Goal: Information Seeking & Learning: Check status

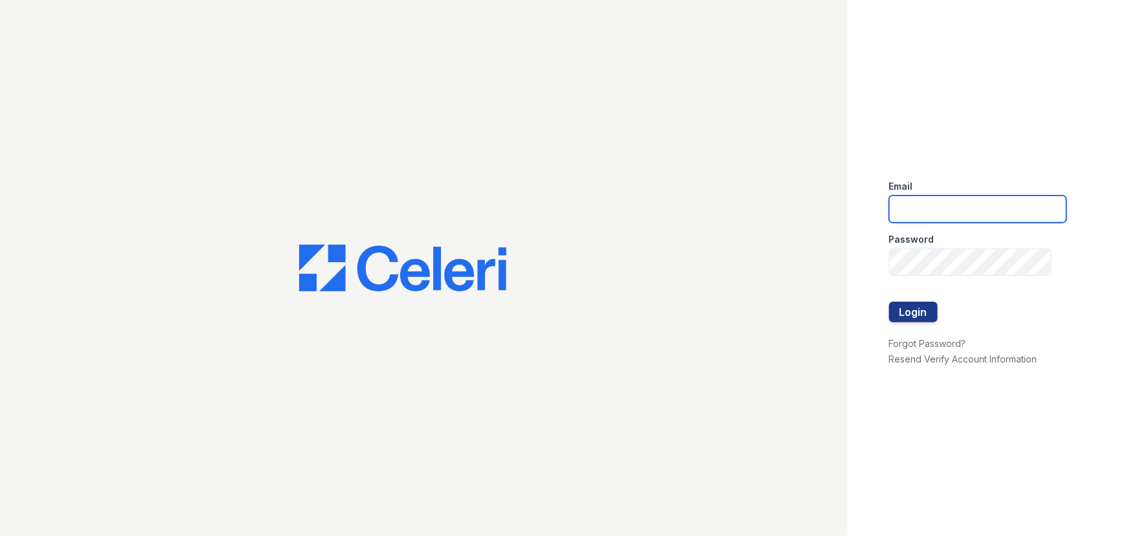
click at [924, 212] on input "email" at bounding box center [977, 209] width 177 height 27
type input "renewbrandon@trinity-pm.com"
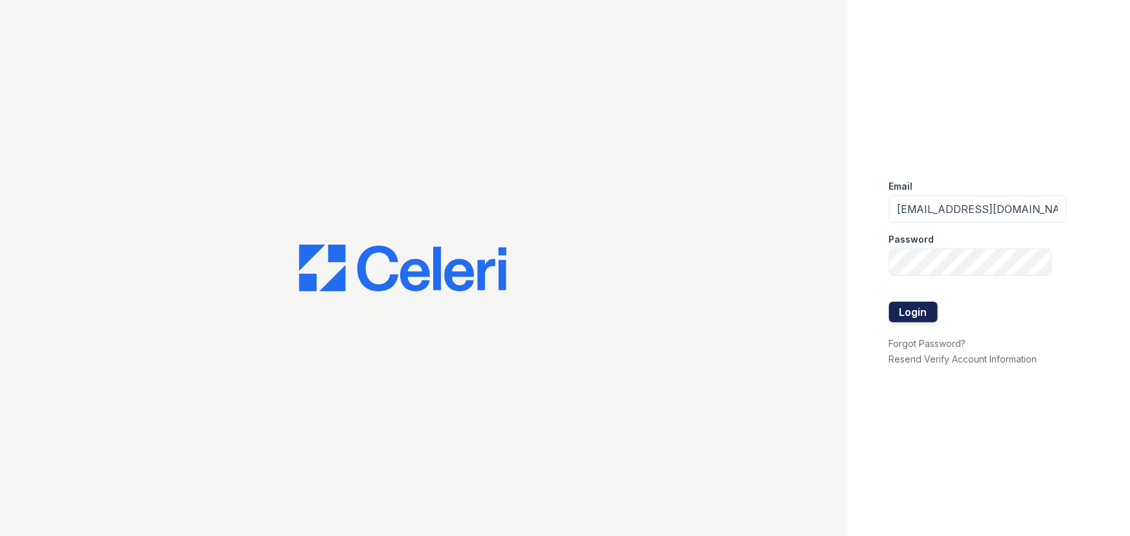
click at [927, 306] on button "Login" at bounding box center [913, 312] width 49 height 21
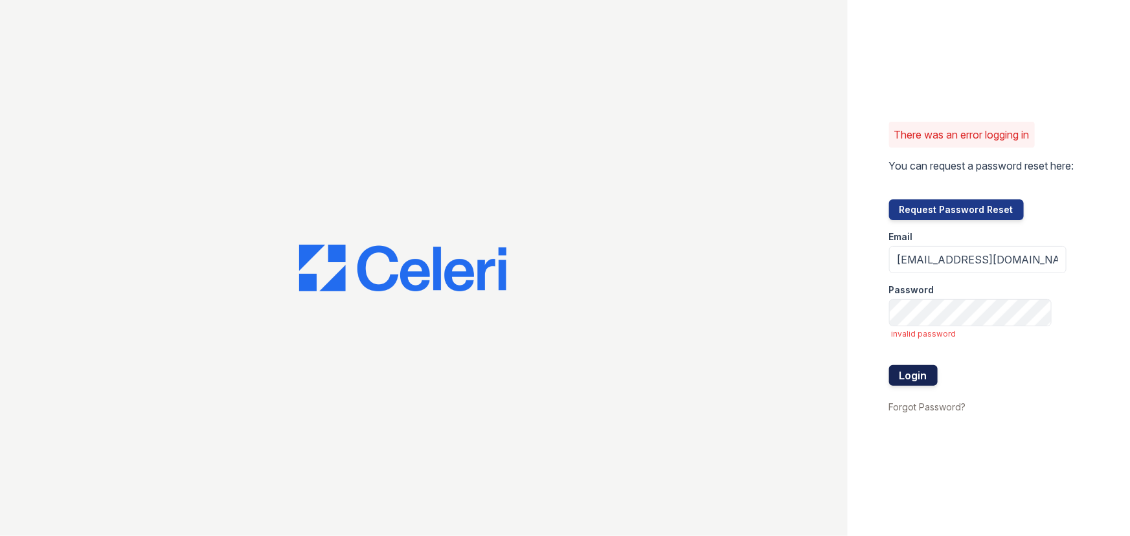
click at [931, 369] on button "Login" at bounding box center [913, 375] width 49 height 21
click at [900, 382] on button "Login" at bounding box center [913, 375] width 49 height 21
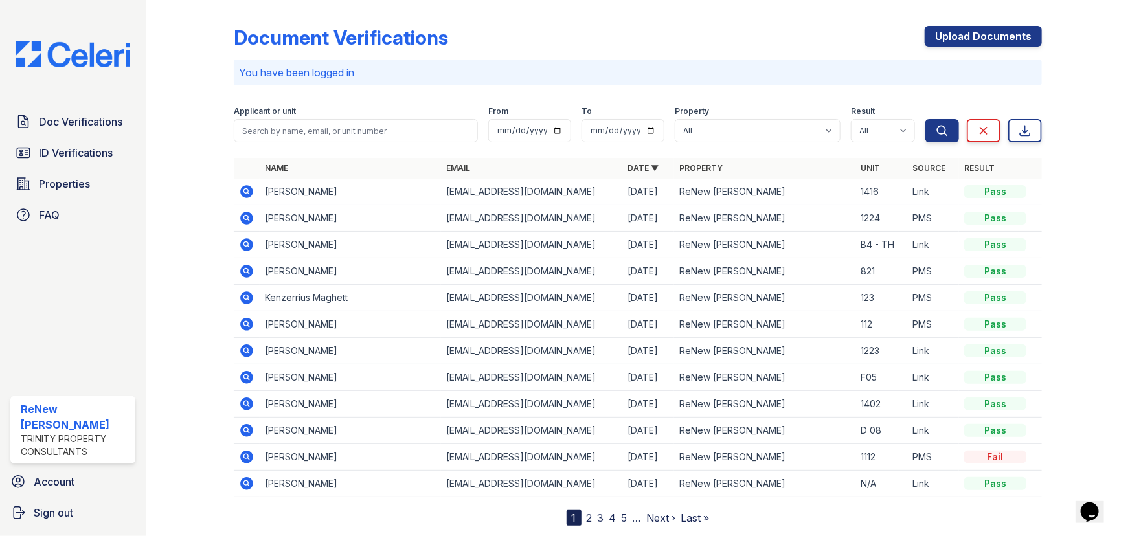
click at [246, 196] on icon at bounding box center [246, 191] width 13 height 13
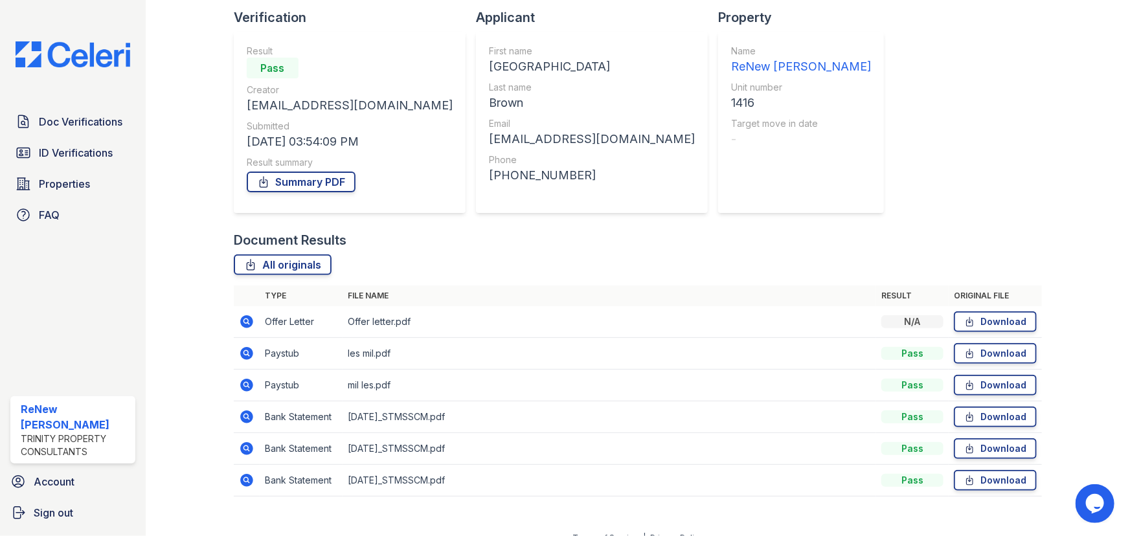
scroll to position [104, 0]
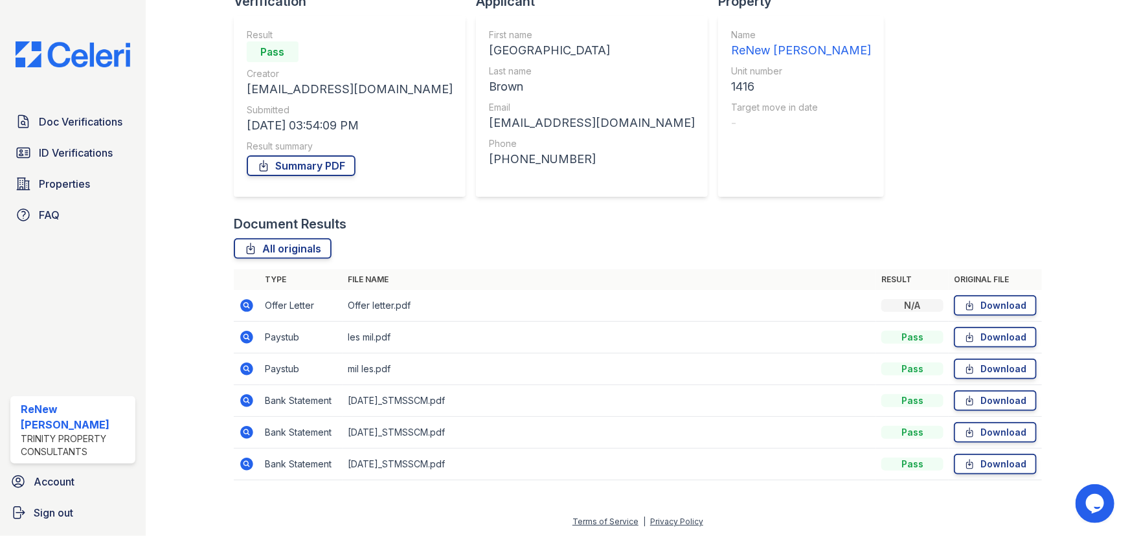
click at [249, 337] on icon at bounding box center [246, 337] width 13 height 13
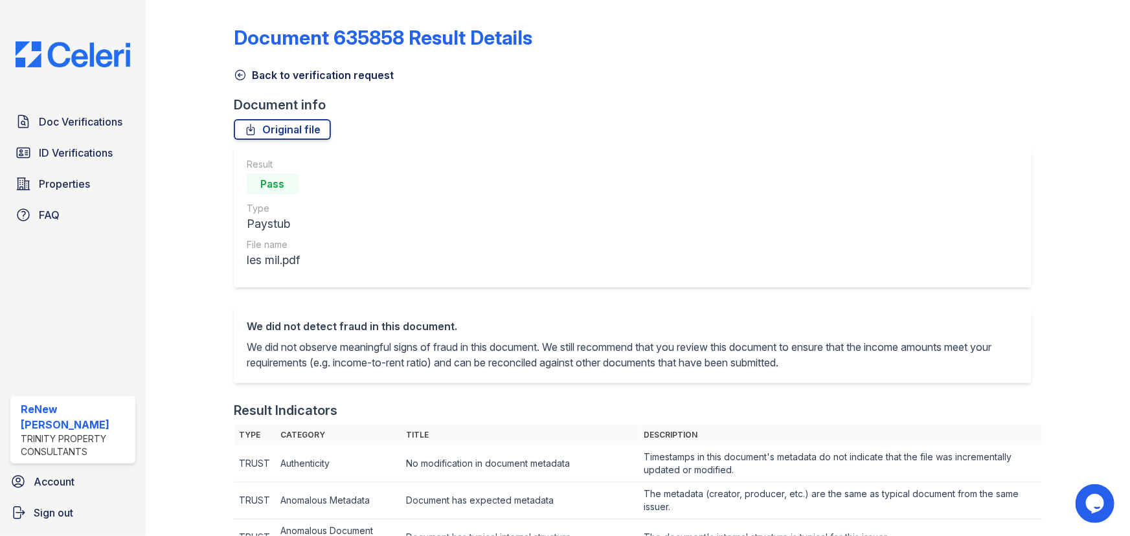
click at [235, 71] on icon at bounding box center [240, 75] width 13 height 13
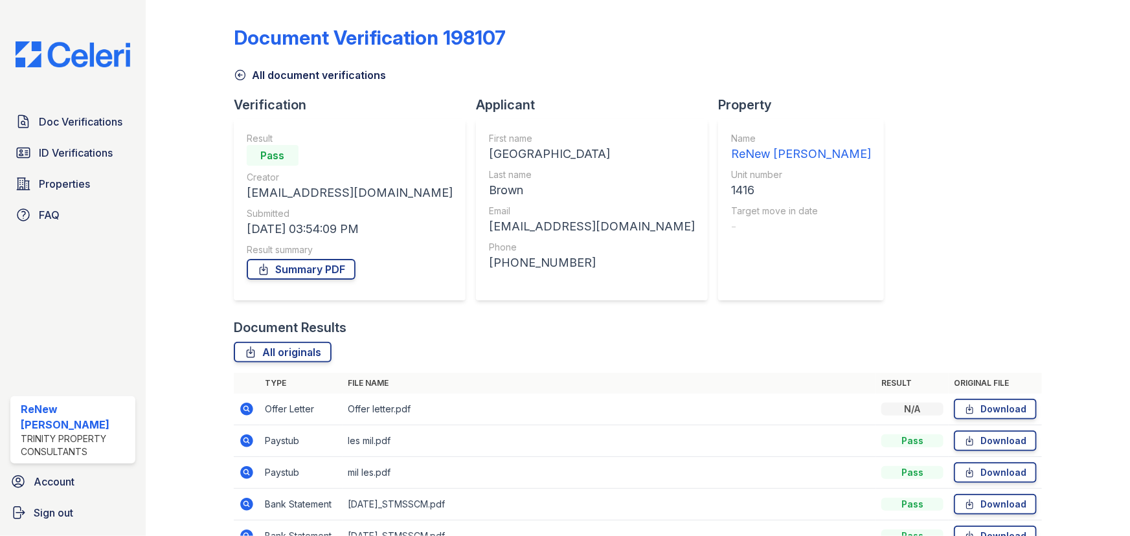
click at [245, 408] on icon at bounding box center [245, 408] width 3 height 3
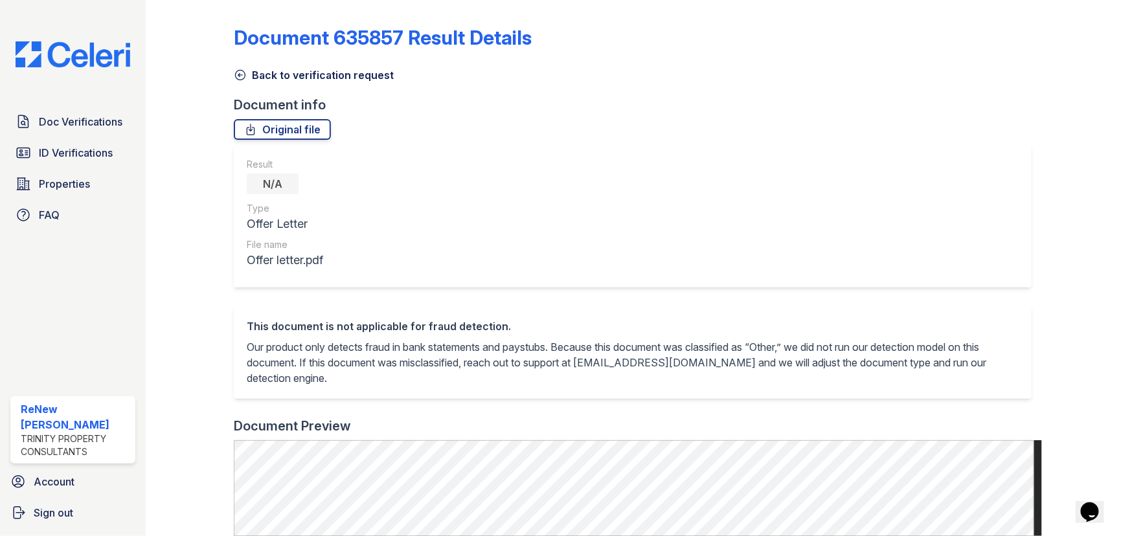
click at [236, 79] on icon at bounding box center [240, 75] width 13 height 13
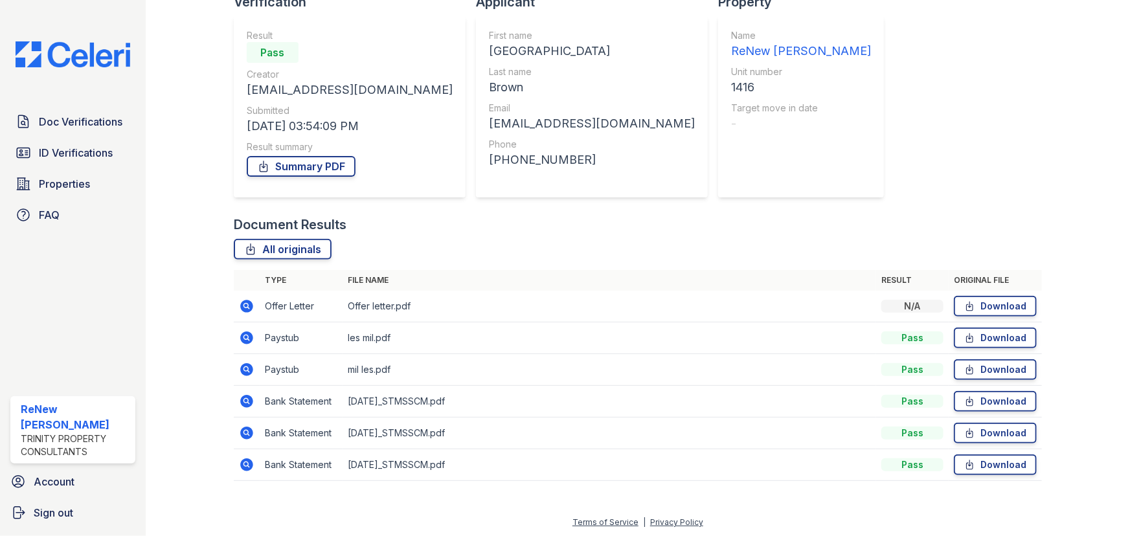
scroll to position [104, 0]
click at [250, 333] on icon at bounding box center [246, 337] width 13 height 13
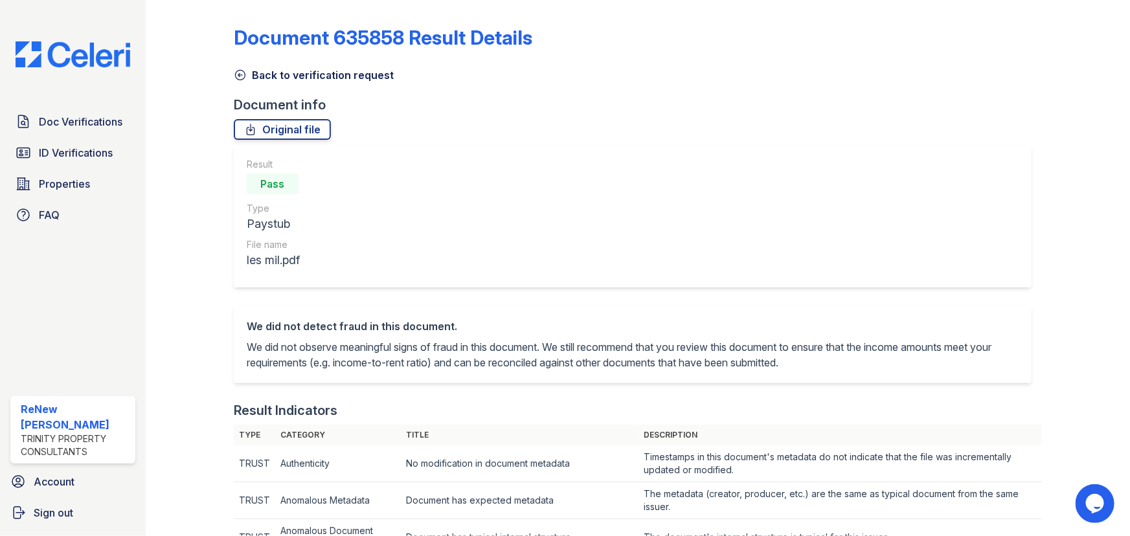
click at [241, 76] on icon at bounding box center [240, 75] width 13 height 13
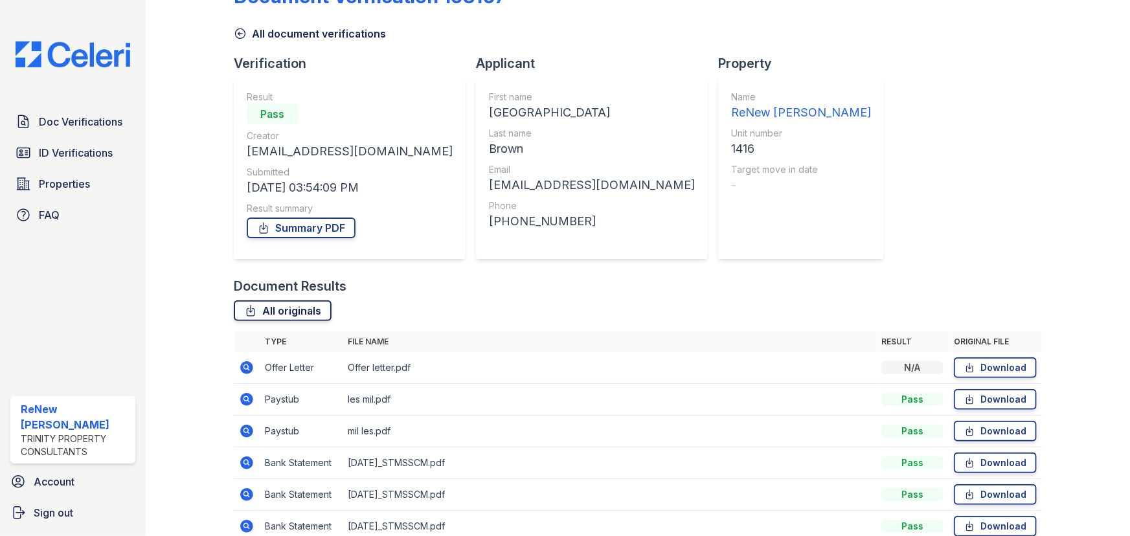
scroll to position [104, 0]
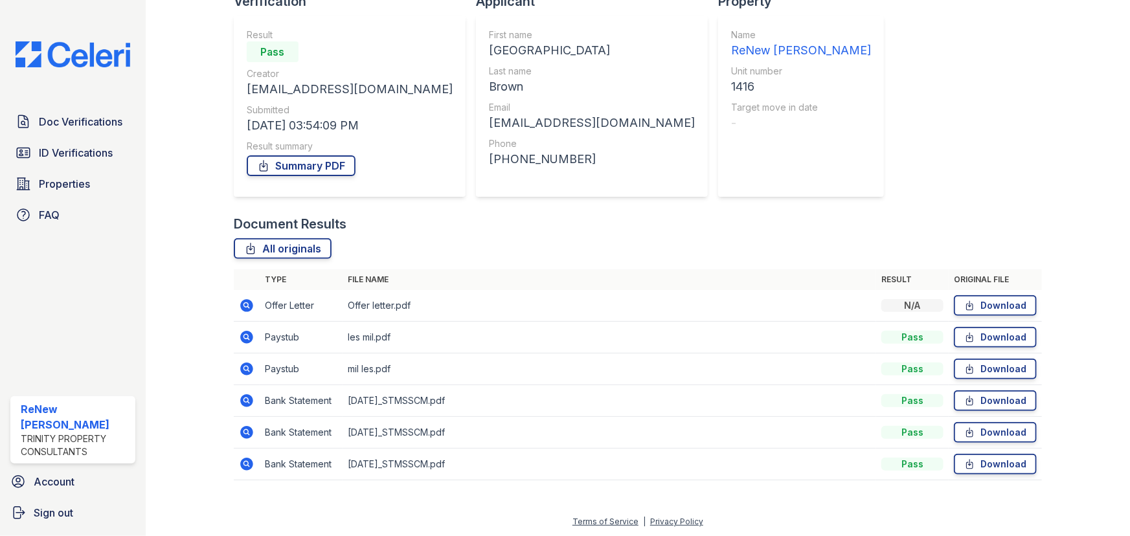
click at [249, 370] on icon at bounding box center [246, 369] width 13 height 13
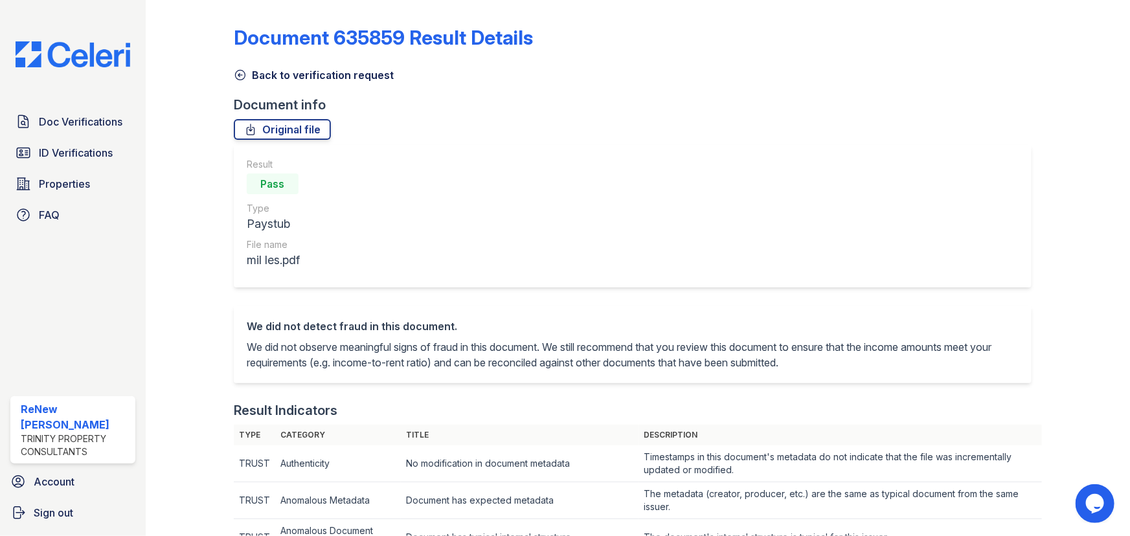
click at [240, 73] on icon at bounding box center [240, 75] width 13 height 13
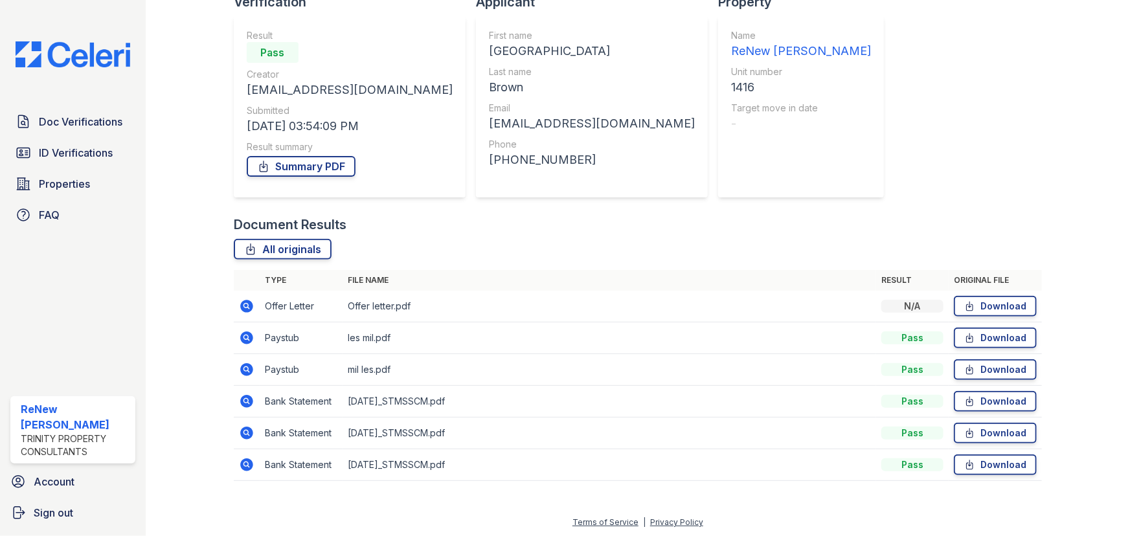
scroll to position [104, 0]
click at [241, 302] on icon at bounding box center [246, 305] width 13 height 13
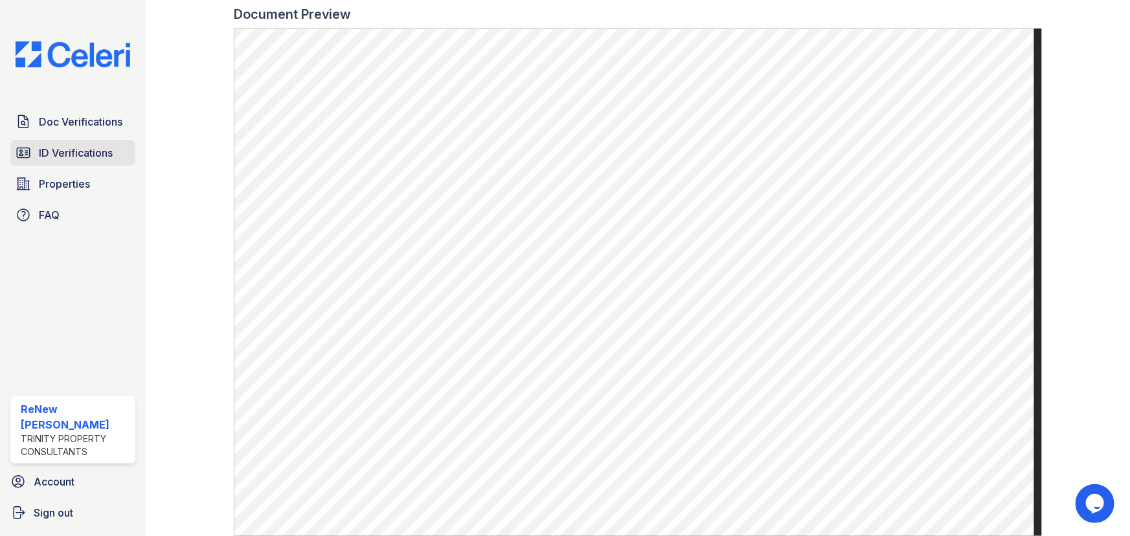
click at [63, 160] on span "ID Verifications" at bounding box center [76, 153] width 74 height 16
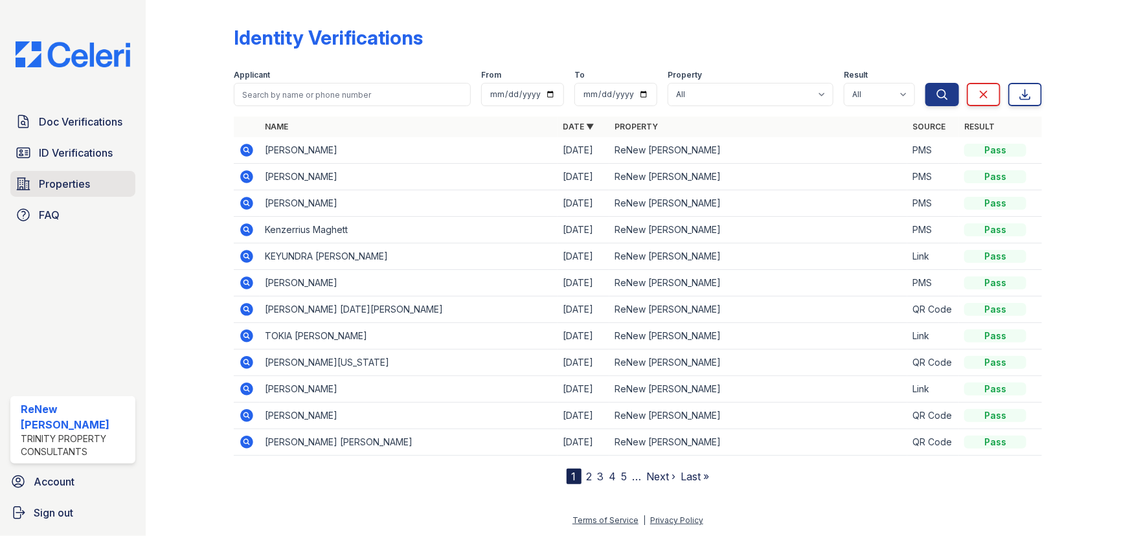
click at [89, 178] on span "Properties" at bounding box center [64, 184] width 51 height 16
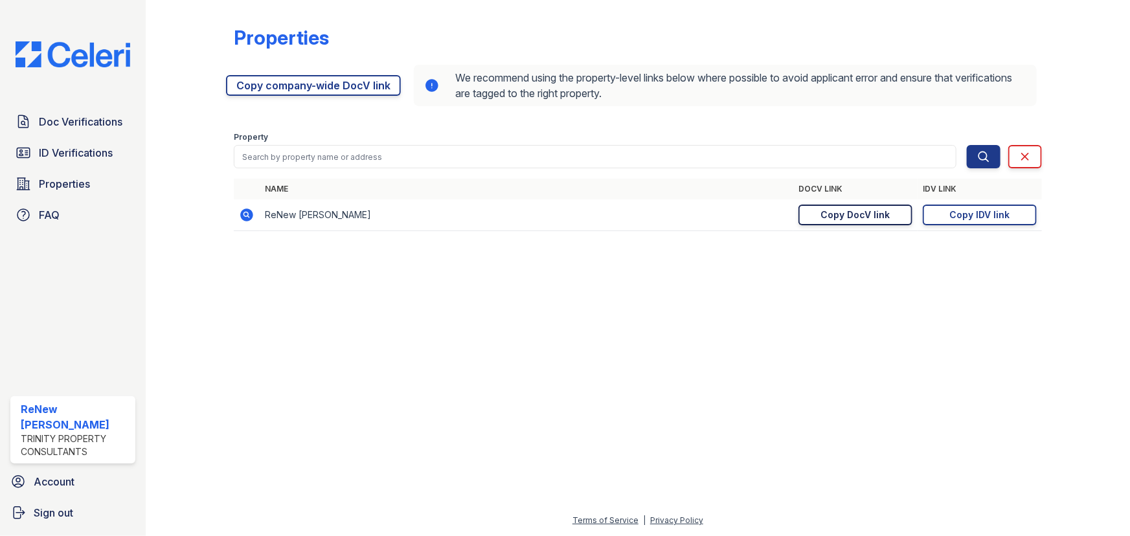
click at [854, 217] on div "Copy DocV link" at bounding box center [855, 215] width 69 height 13
click at [879, 217] on div "Copy DocV link" at bounding box center [855, 215] width 69 height 13
click at [81, 117] on span "Doc Verifications" at bounding box center [81, 122] width 84 height 16
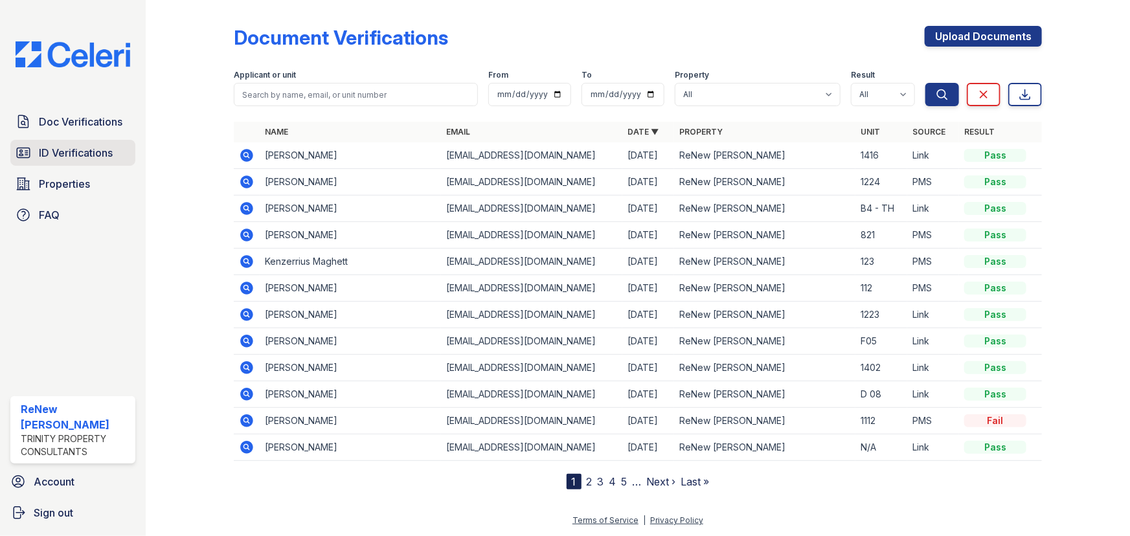
click at [37, 140] on link "ID Verifications" at bounding box center [72, 153] width 125 height 26
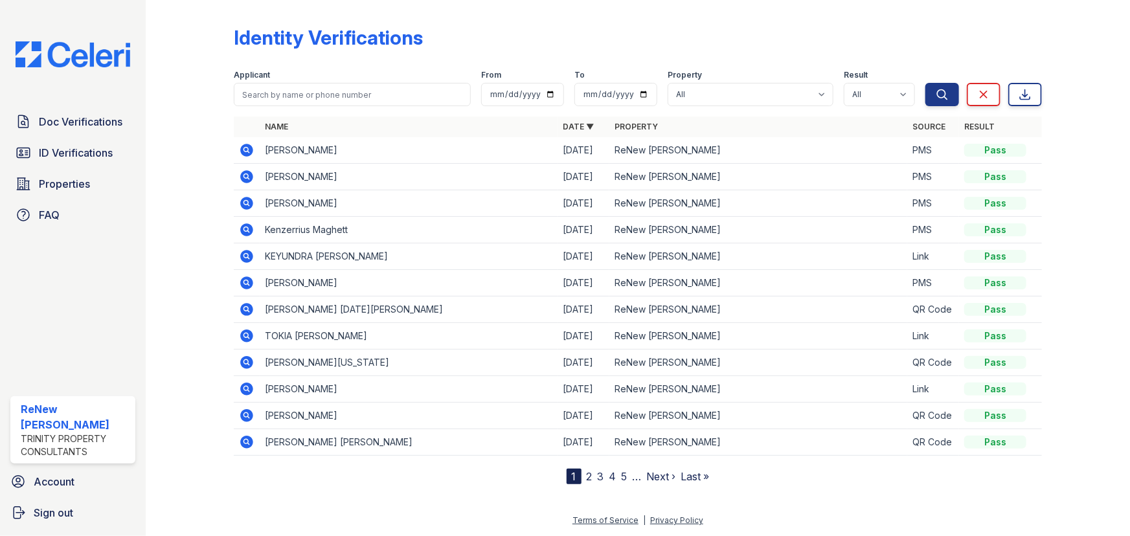
click at [89, 109] on link "Doc Verifications" at bounding box center [72, 122] width 125 height 26
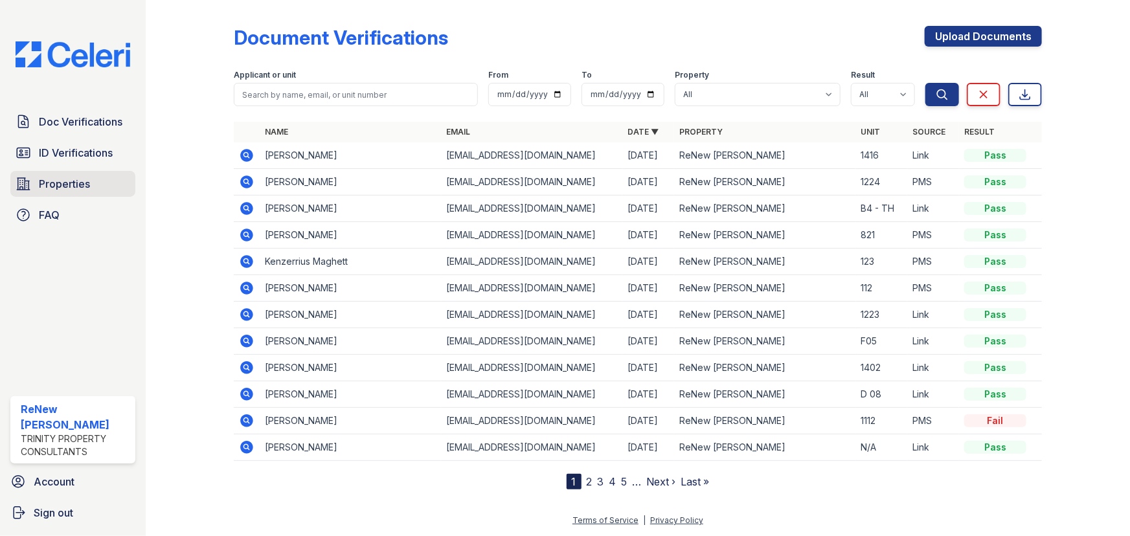
click at [74, 176] on span "Properties" at bounding box center [64, 184] width 51 height 16
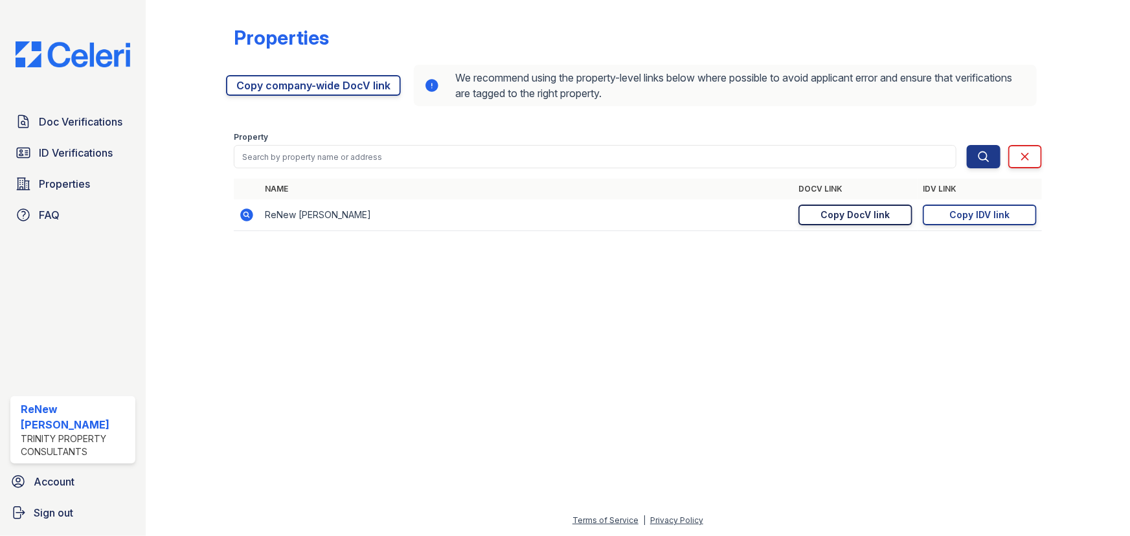
click at [894, 217] on link "Copy DocV link Copy link" at bounding box center [855, 215] width 114 height 21
click at [969, 211] on div "Copy IDV link" at bounding box center [980, 215] width 60 height 13
click at [78, 113] on link "Doc Verifications" at bounding box center [72, 122] width 125 height 26
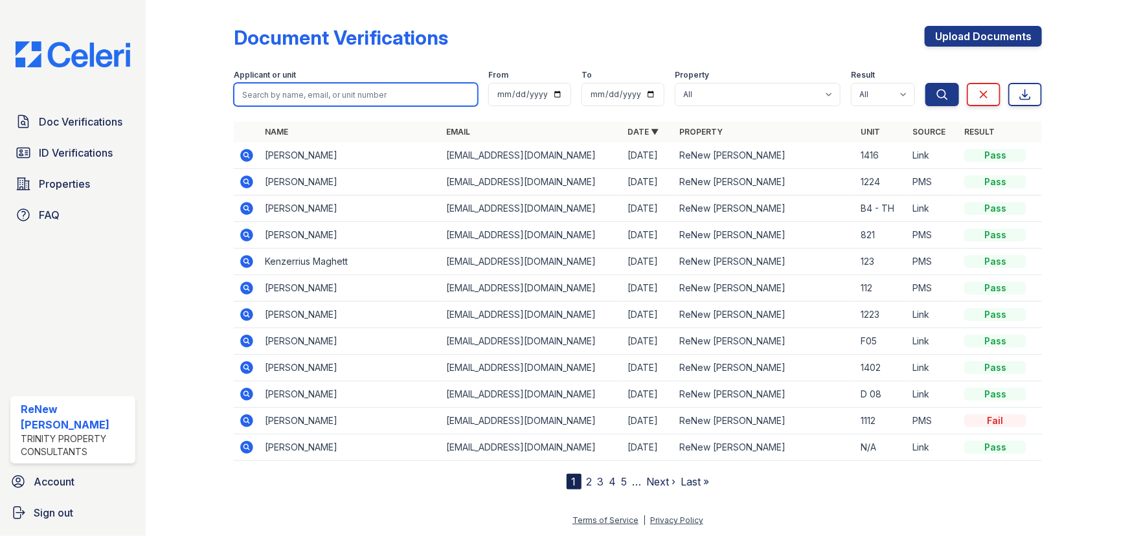
click at [283, 91] on input "search" at bounding box center [356, 94] width 244 height 23
click at [247, 233] on icon at bounding box center [245, 233] width 3 height 3
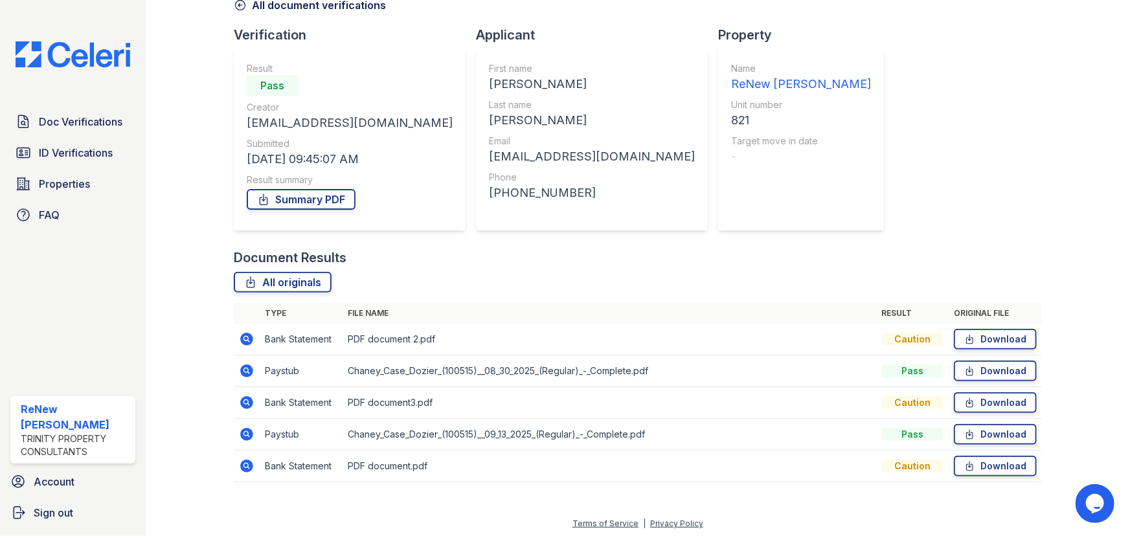
scroll to position [72, 0]
click at [246, 367] on icon at bounding box center [245, 368] width 3 height 3
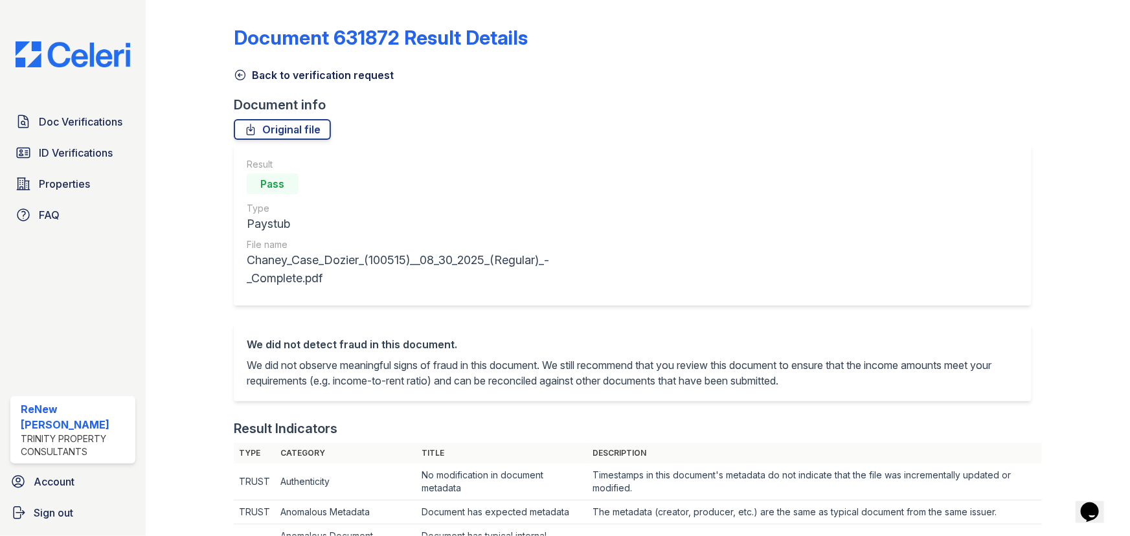
click at [240, 74] on icon at bounding box center [241, 76] width 10 height 10
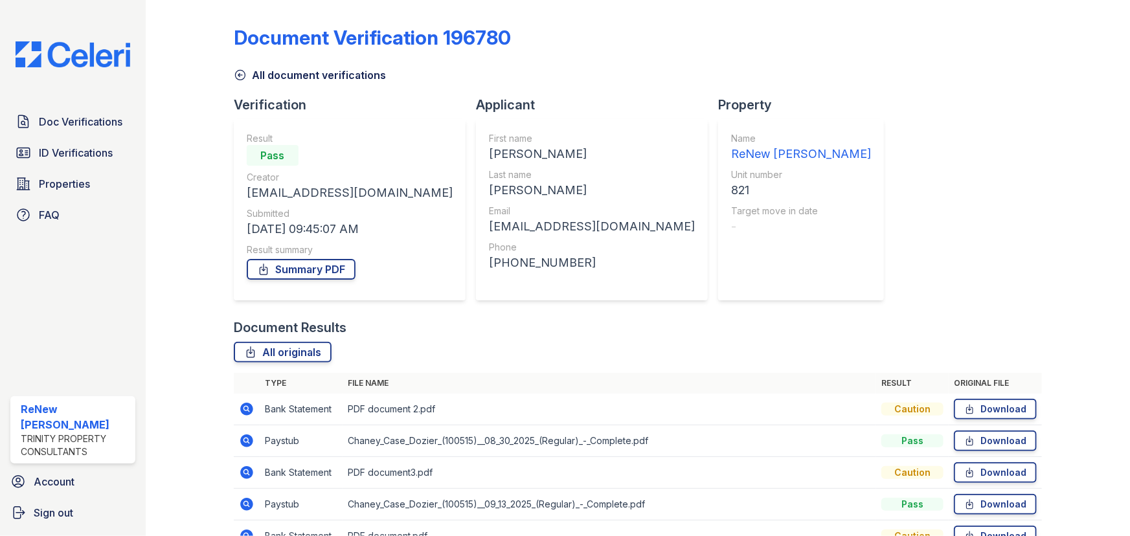
click at [243, 506] on icon at bounding box center [246, 504] width 13 height 13
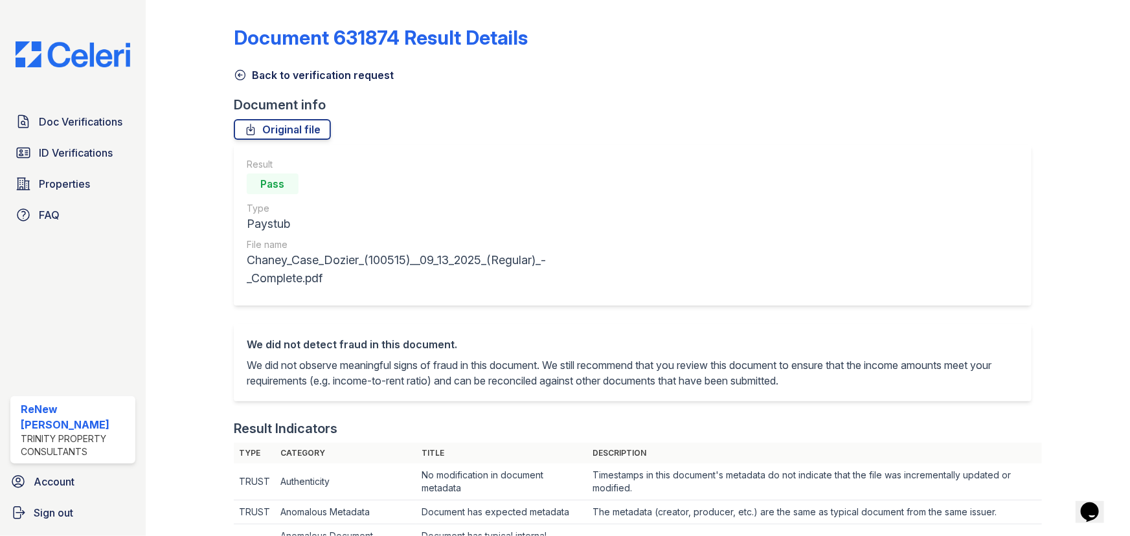
click at [241, 74] on icon at bounding box center [240, 75] width 13 height 13
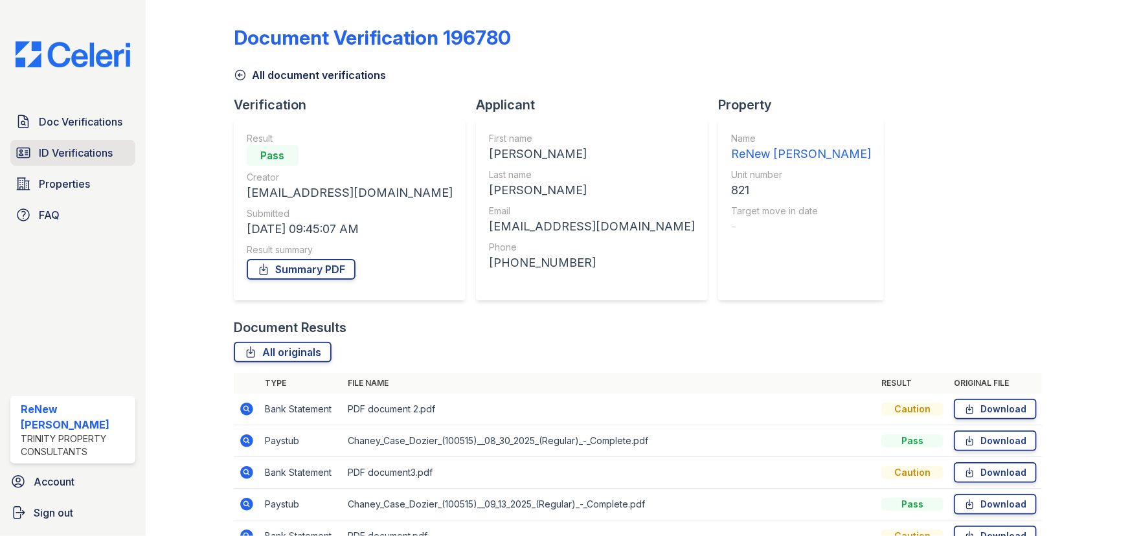
click at [53, 159] on span "ID Verifications" at bounding box center [76, 153] width 74 height 16
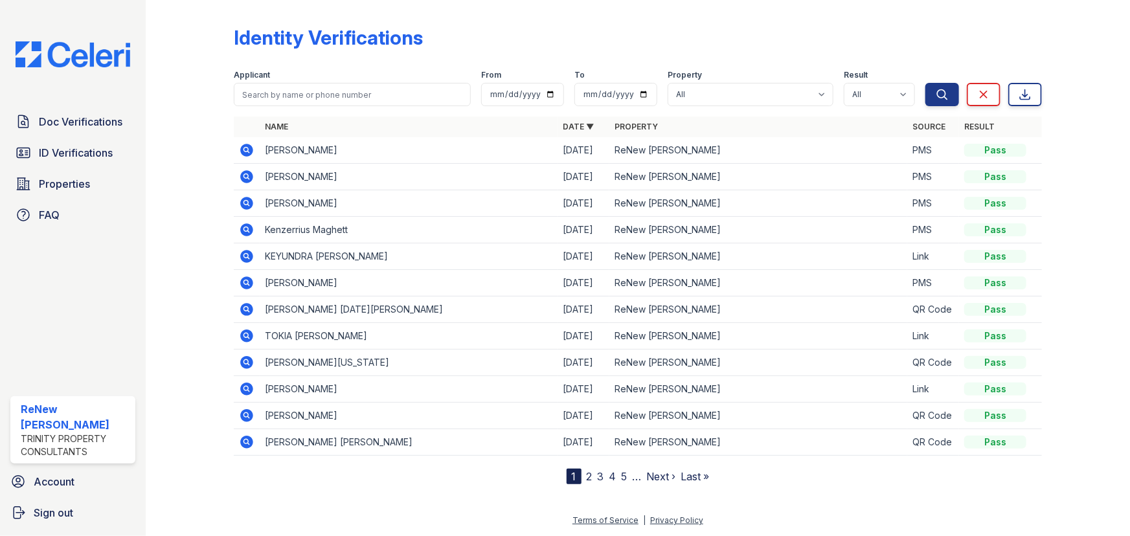
click at [251, 203] on icon at bounding box center [246, 203] width 13 height 13
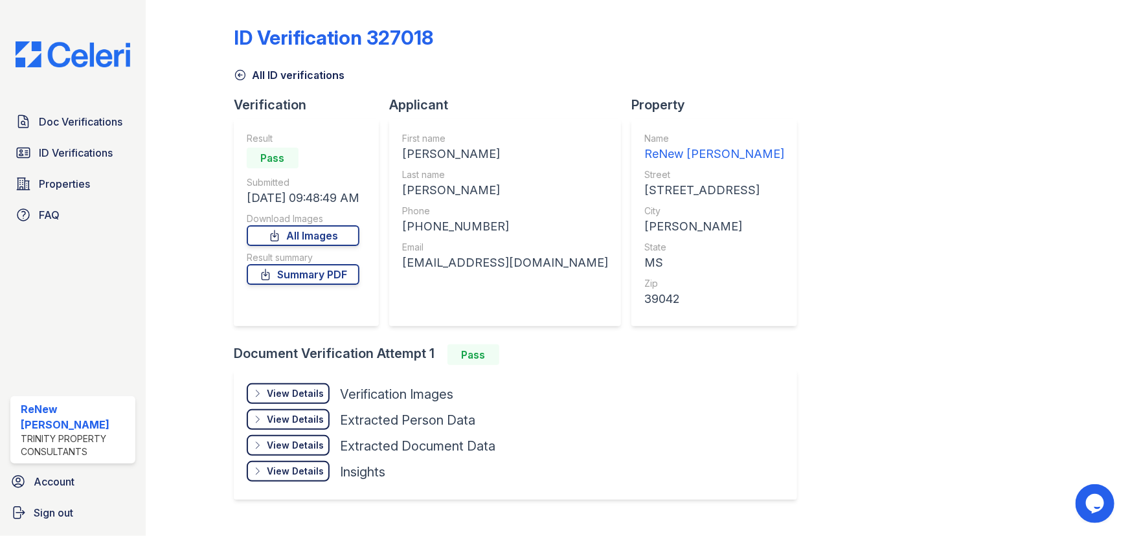
scroll to position [25, 0]
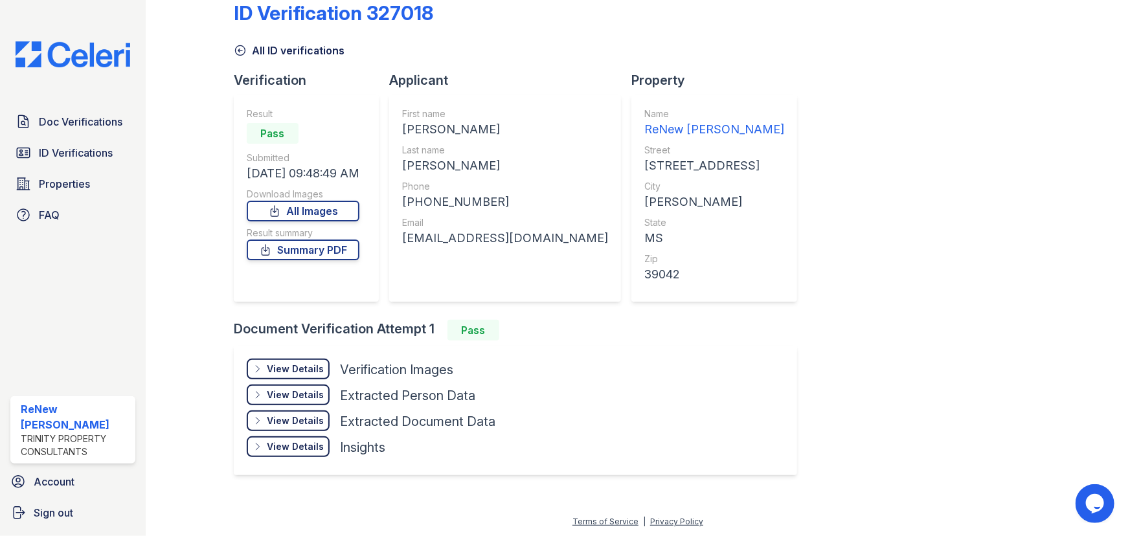
click at [279, 363] on div "View Details" at bounding box center [295, 369] width 57 height 13
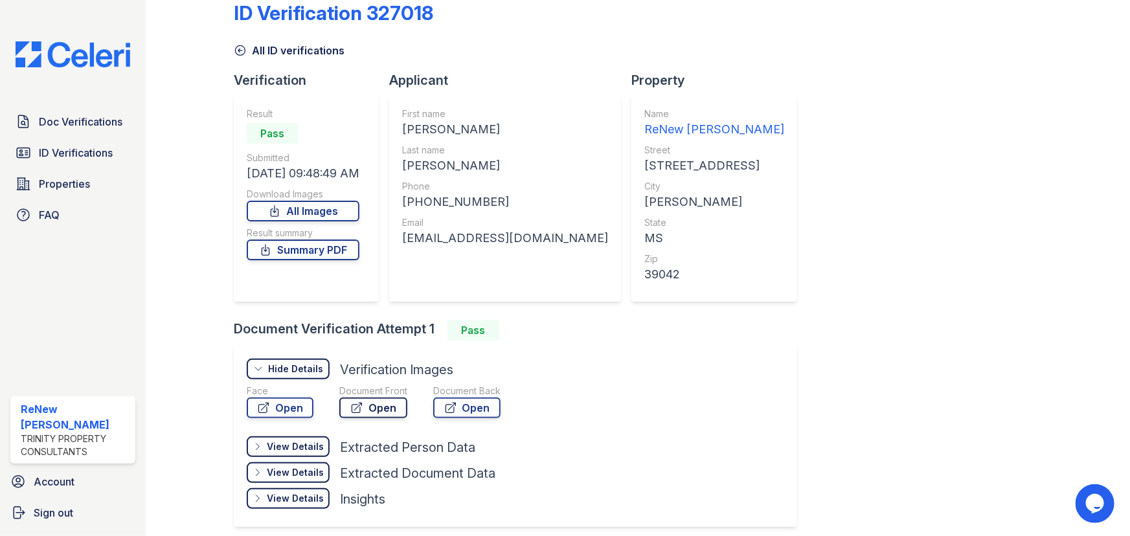
click at [378, 413] on link "Open" at bounding box center [373, 408] width 68 height 21
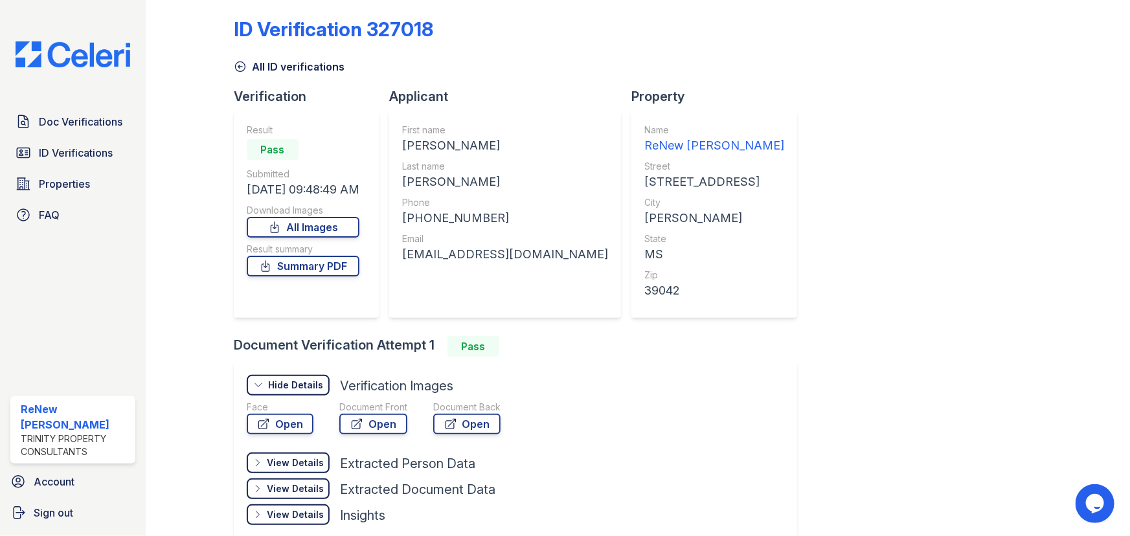
scroll to position [0, 0]
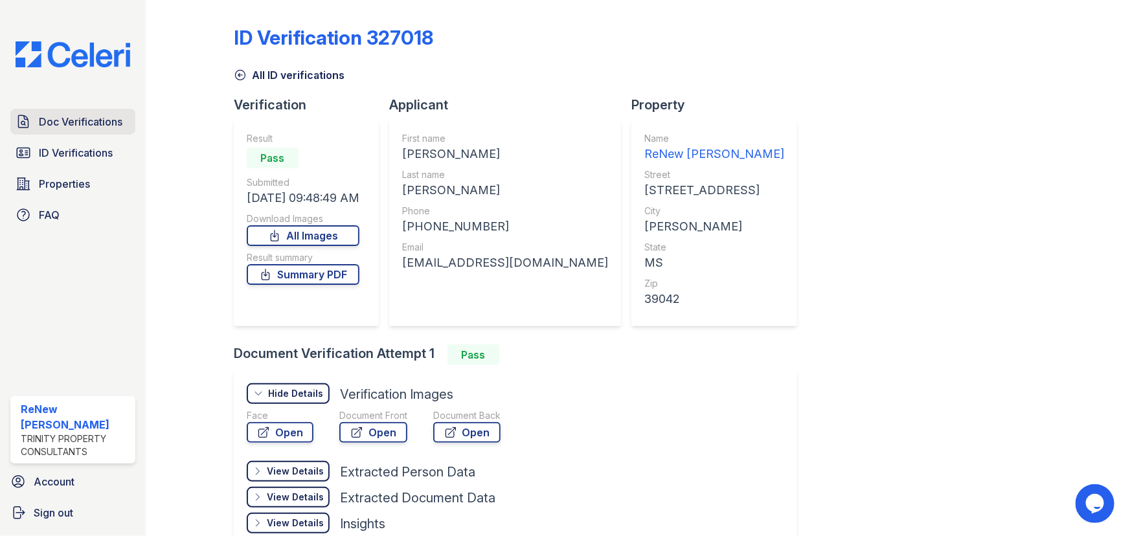
click at [88, 112] on link "Doc Verifications" at bounding box center [72, 122] width 125 height 26
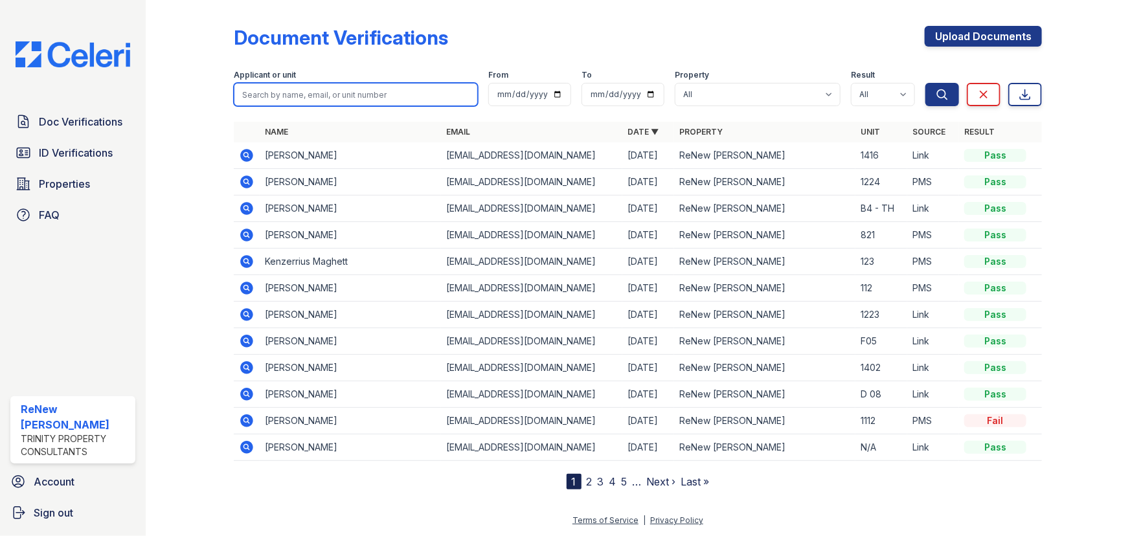
click at [266, 92] on input "search" at bounding box center [356, 94] width 244 height 23
drag, startPoint x: 266, startPoint y: 92, endPoint x: 231, endPoint y: 126, distance: 49.0
click at [229, 122] on div at bounding box center [199, 247] width 67 height 484
click at [247, 183] on icon at bounding box center [246, 181] width 13 height 13
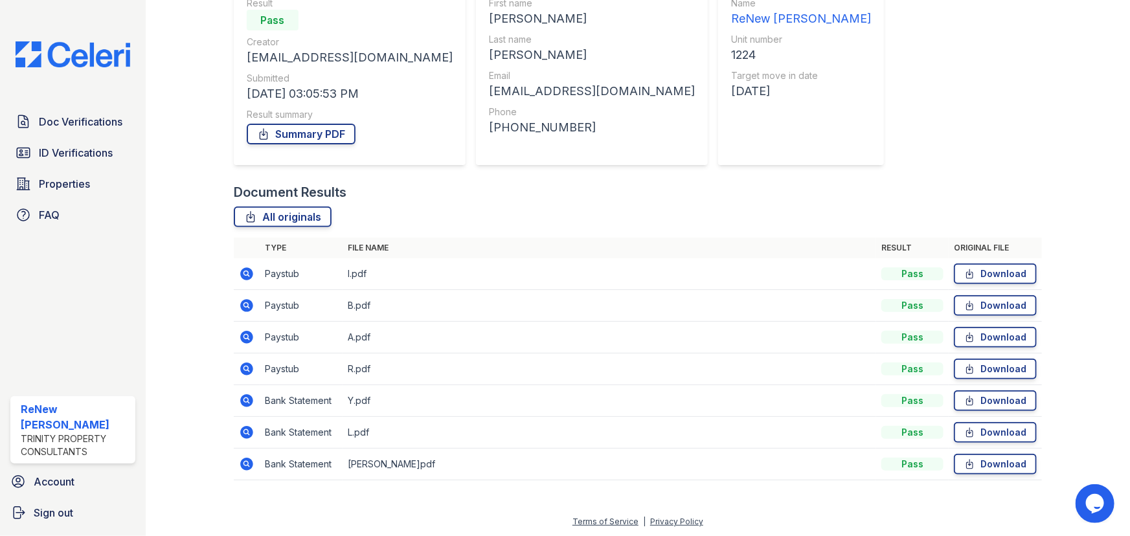
scroll to position [136, 0]
click at [77, 123] on span "Doc Verifications" at bounding box center [81, 122] width 84 height 16
click at [91, 142] on link "ID Verifications" at bounding box center [72, 153] width 125 height 26
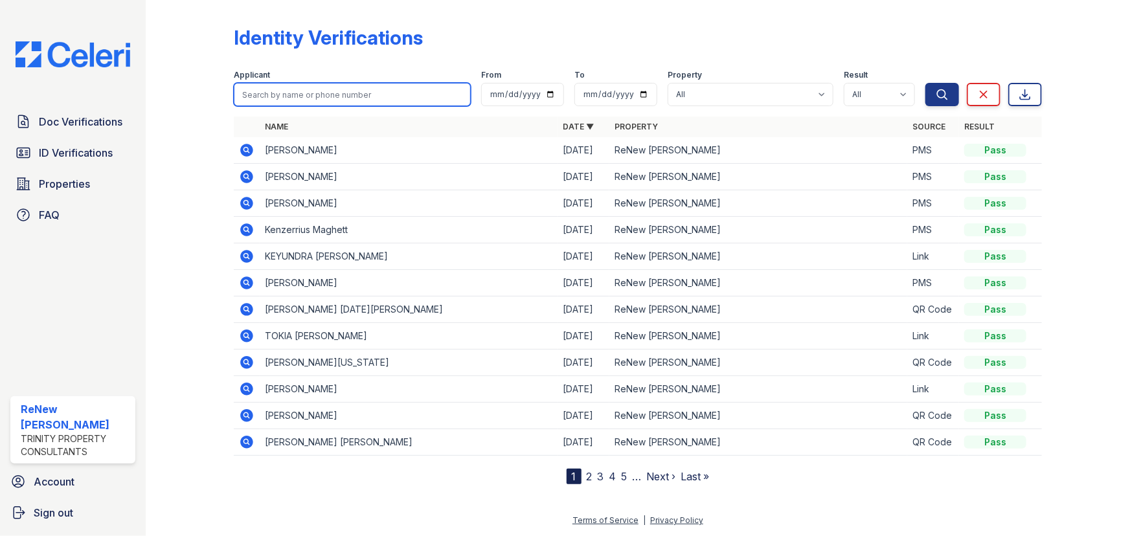
click at [315, 94] on input "search" at bounding box center [352, 94] width 237 height 23
paste input "Moore"
type input "Moore"
click at [246, 411] on icon at bounding box center [246, 415] width 13 height 13
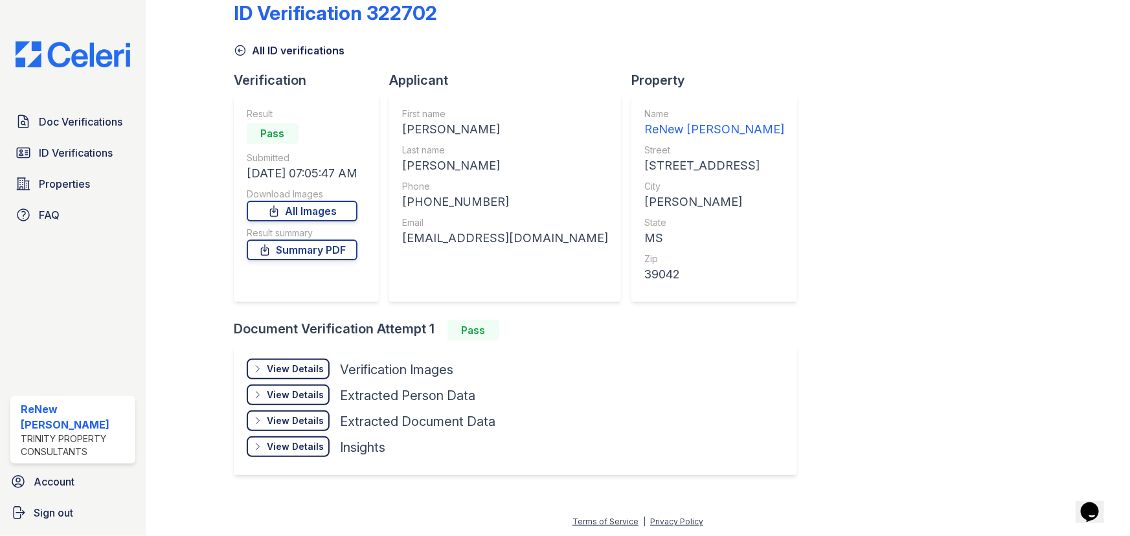
click at [292, 363] on div "View Details" at bounding box center [295, 369] width 57 height 13
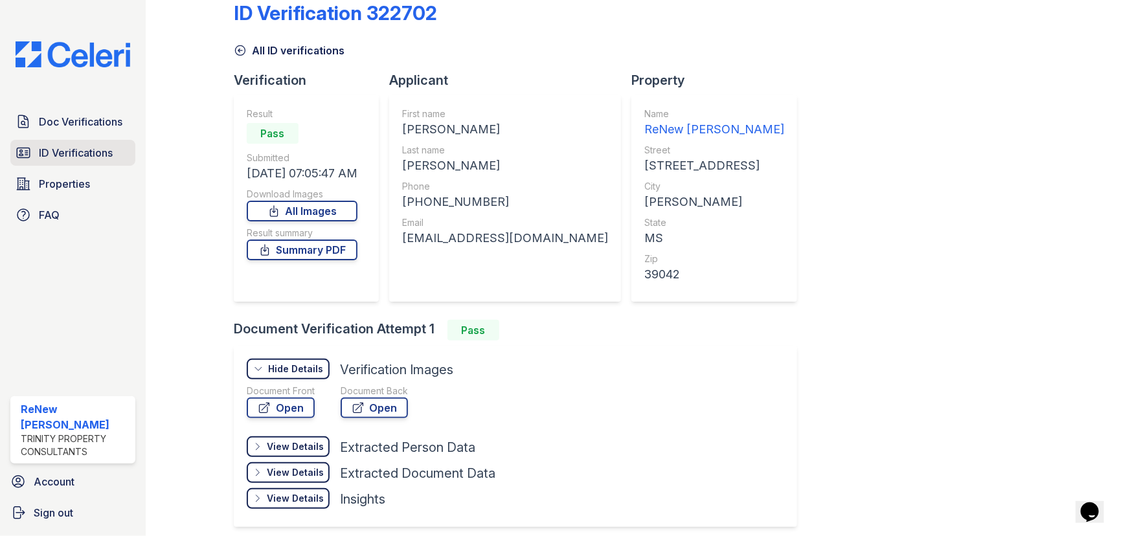
click at [74, 153] on span "ID Verifications" at bounding box center [76, 153] width 74 height 16
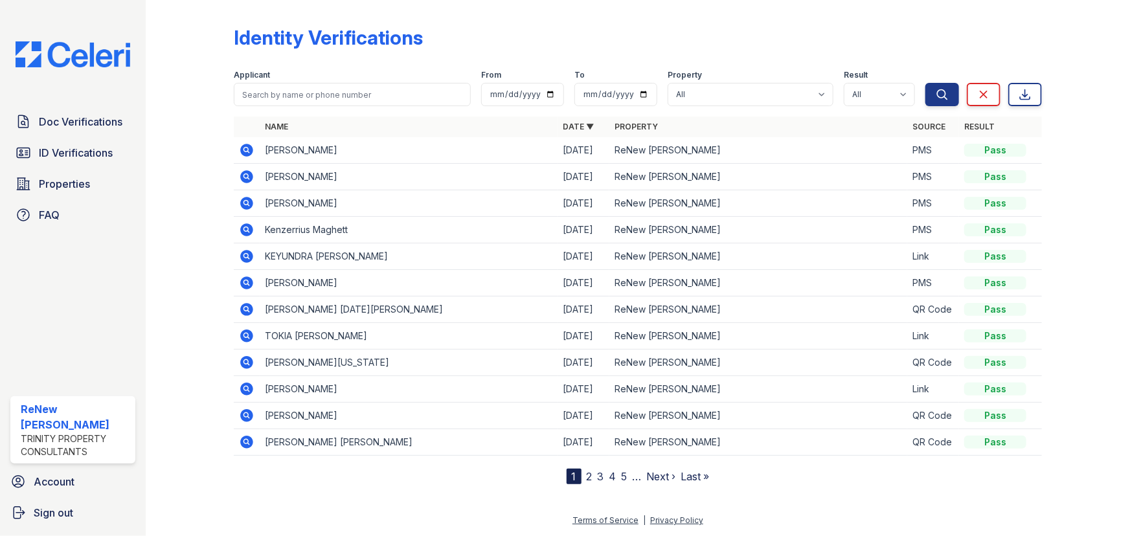
click at [251, 418] on icon at bounding box center [246, 415] width 13 height 13
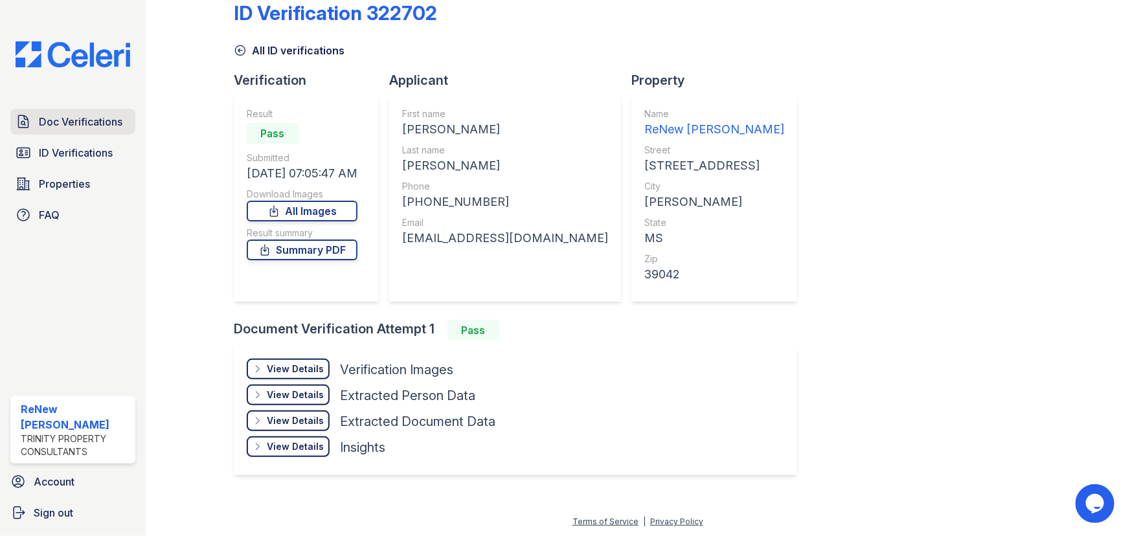
click at [78, 118] on span "Doc Verifications" at bounding box center [81, 122] width 84 height 16
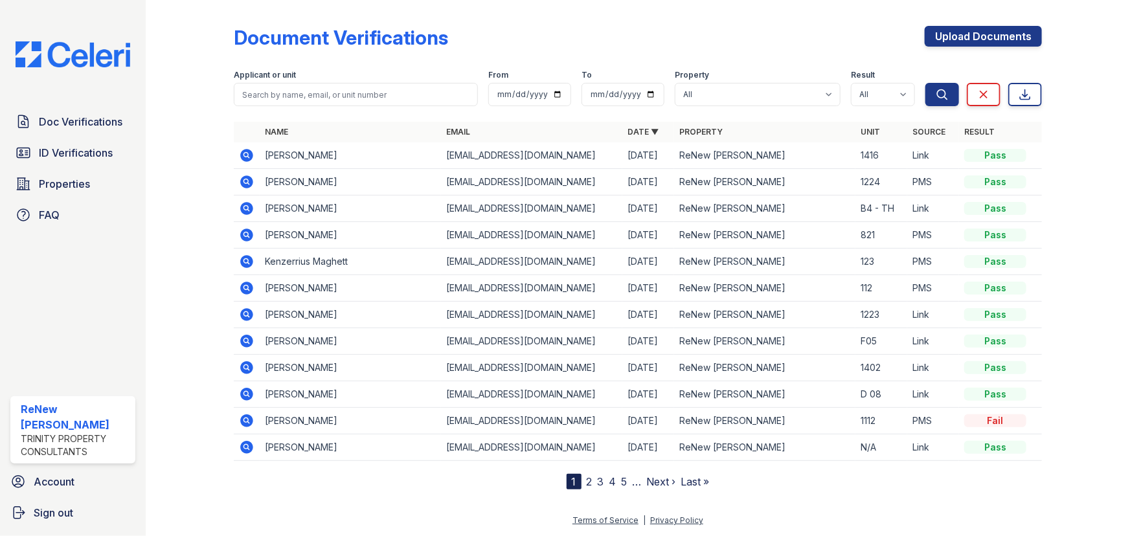
click at [243, 315] on icon at bounding box center [246, 314] width 13 height 13
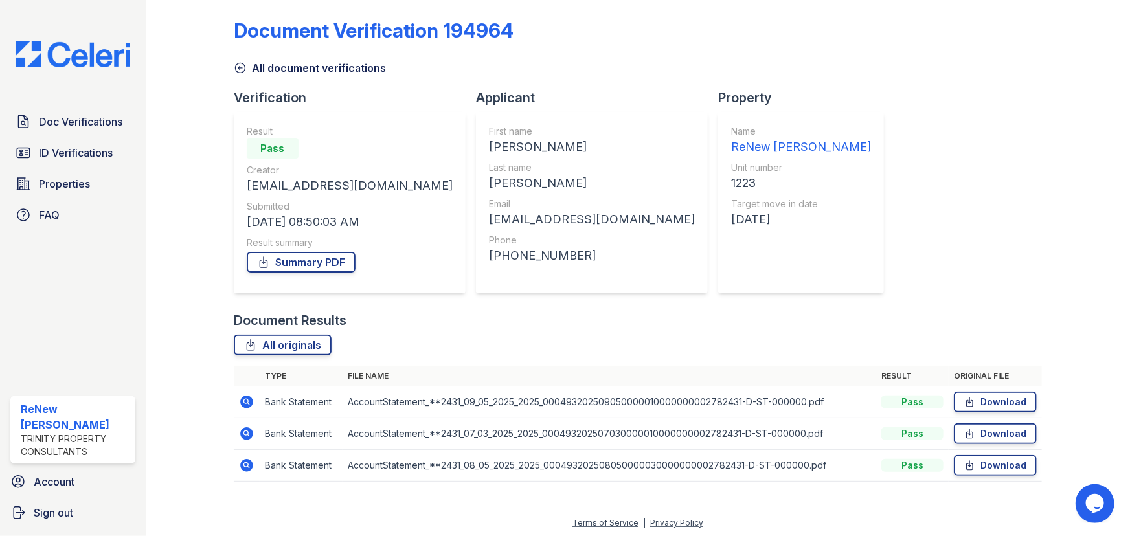
scroll to position [9, 0]
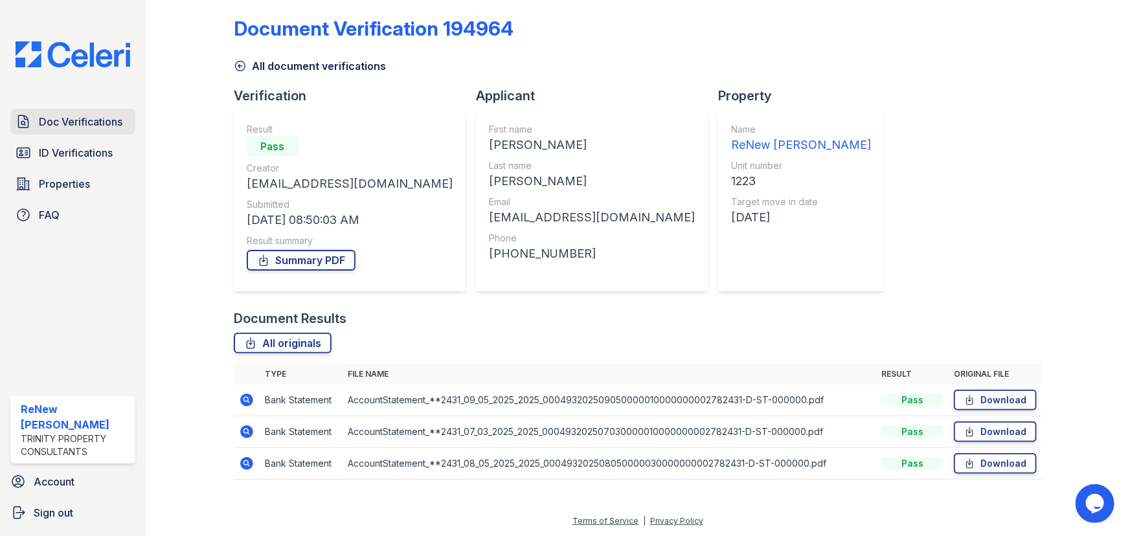
click at [84, 124] on span "Doc Verifications" at bounding box center [81, 122] width 84 height 16
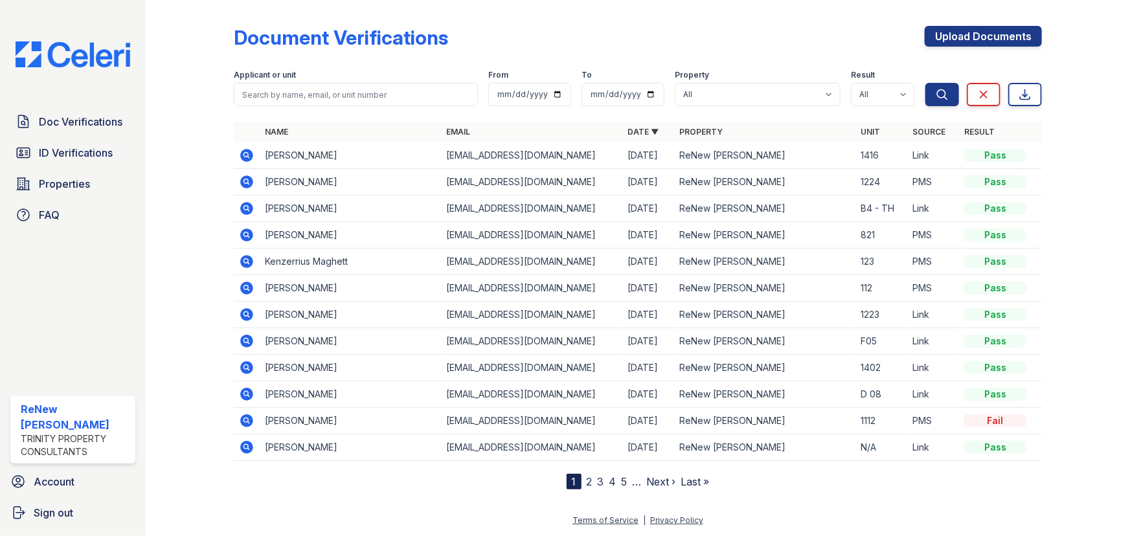
click at [246, 313] on icon at bounding box center [245, 313] width 3 height 3
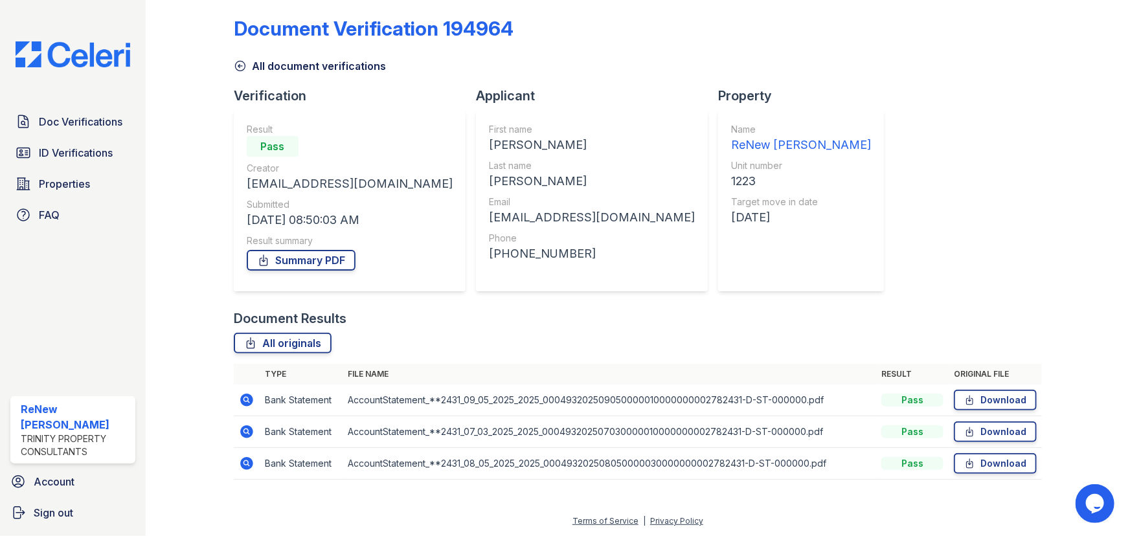
click at [240, 395] on icon at bounding box center [247, 400] width 16 height 16
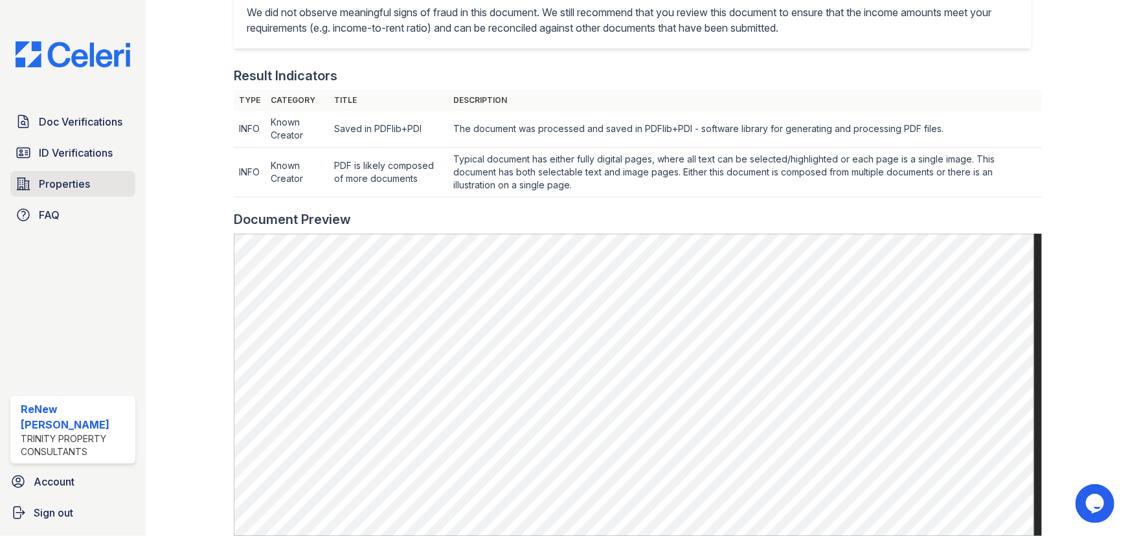
click at [88, 183] on span "Properties" at bounding box center [64, 184] width 51 height 16
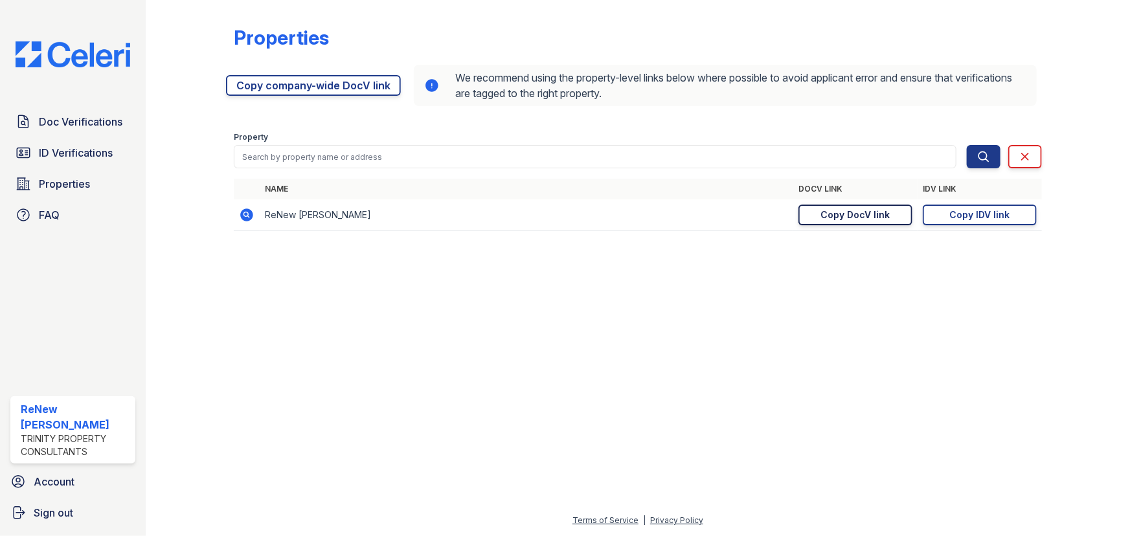
click at [851, 213] on div "Copy DocV link" at bounding box center [855, 215] width 69 height 13
click at [95, 121] on span "Doc Verifications" at bounding box center [81, 122] width 84 height 16
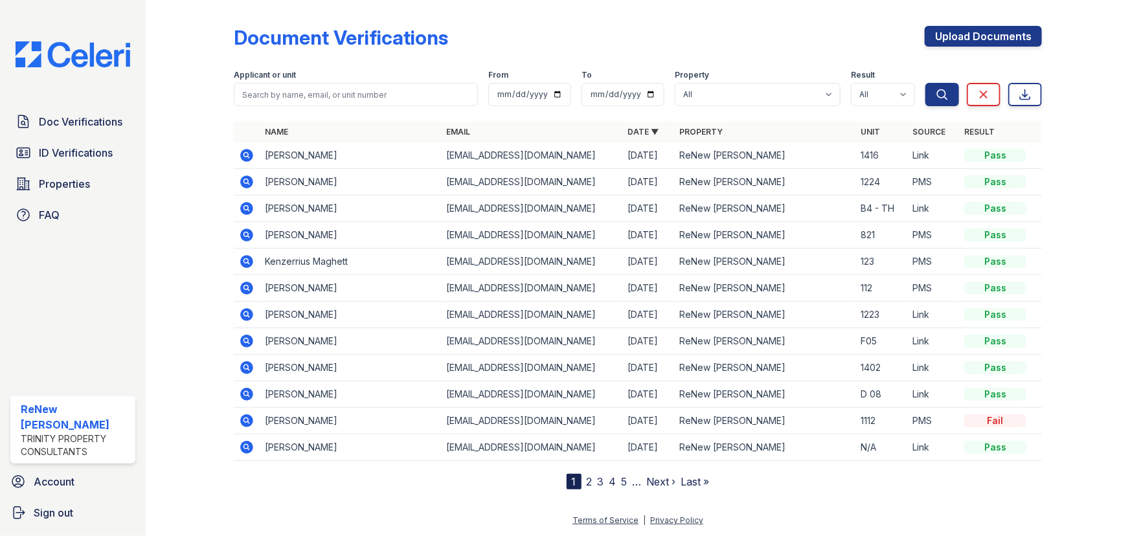
click at [100, 161] on link "ID Verifications" at bounding box center [72, 153] width 125 height 26
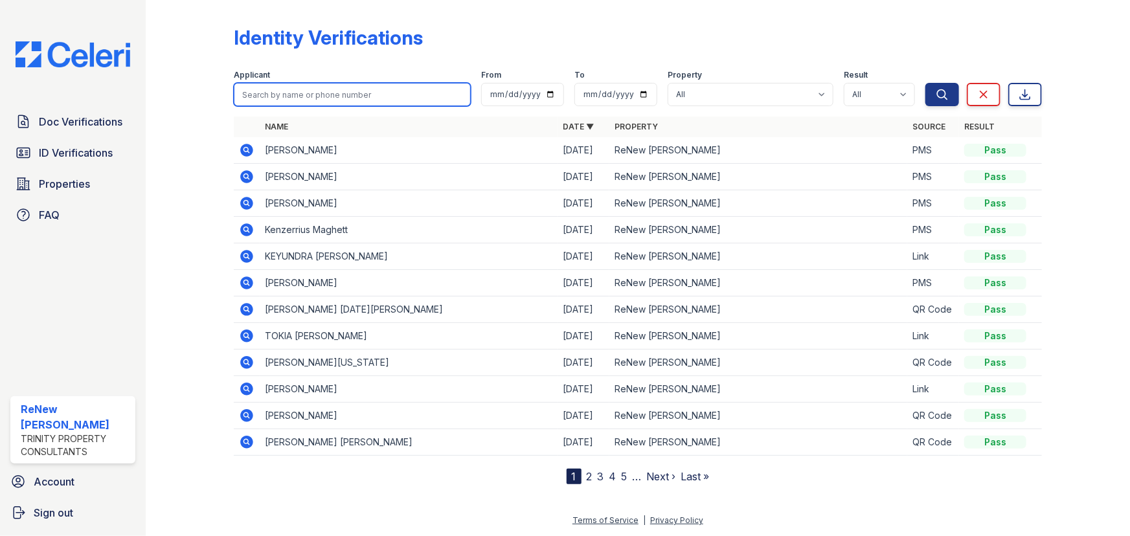
click at [271, 84] on input "search" at bounding box center [352, 94] width 237 height 23
paste input "Marguei"
type input "Marguei"
click at [925, 83] on button "Search" at bounding box center [942, 94] width 34 height 23
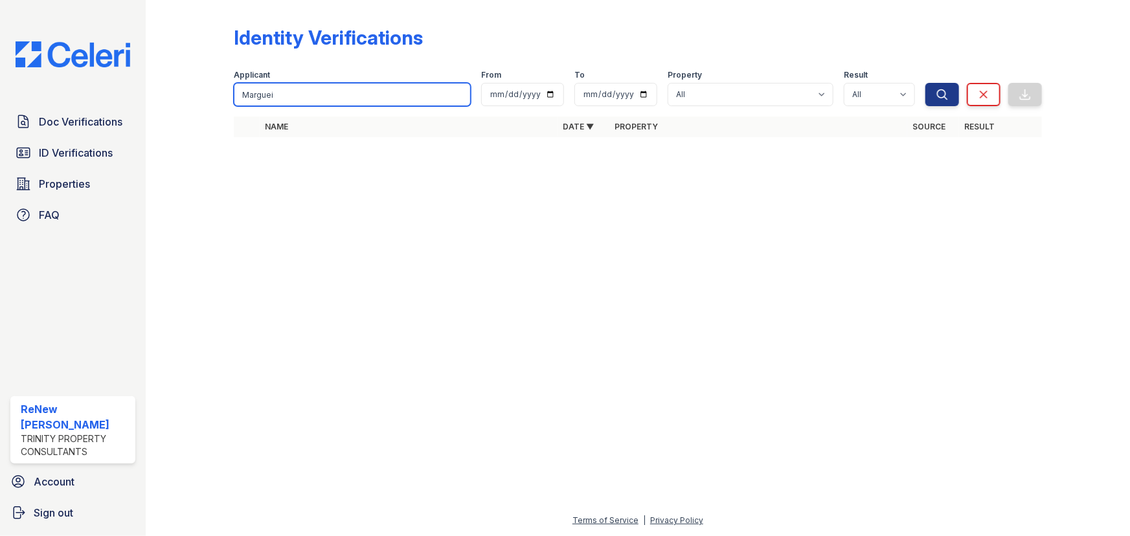
click at [297, 92] on input "Marguei" at bounding box center [352, 94] width 237 height 23
click at [317, 97] on input "Marguei" at bounding box center [352, 94] width 237 height 23
click at [62, 147] on span "ID Verifications" at bounding box center [76, 153] width 74 height 16
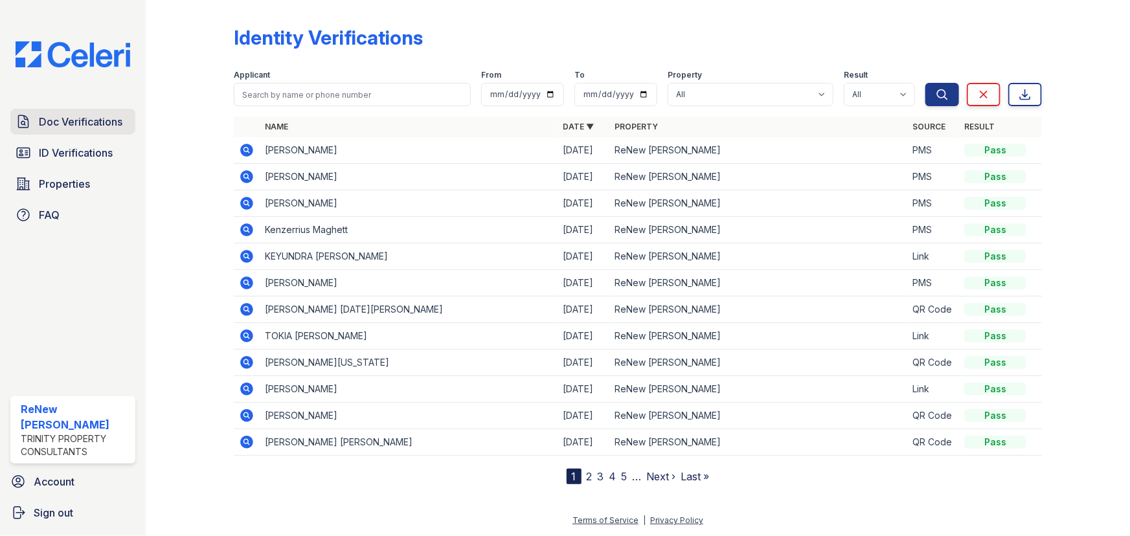
click at [98, 133] on link "Doc Verifications" at bounding box center [72, 122] width 125 height 26
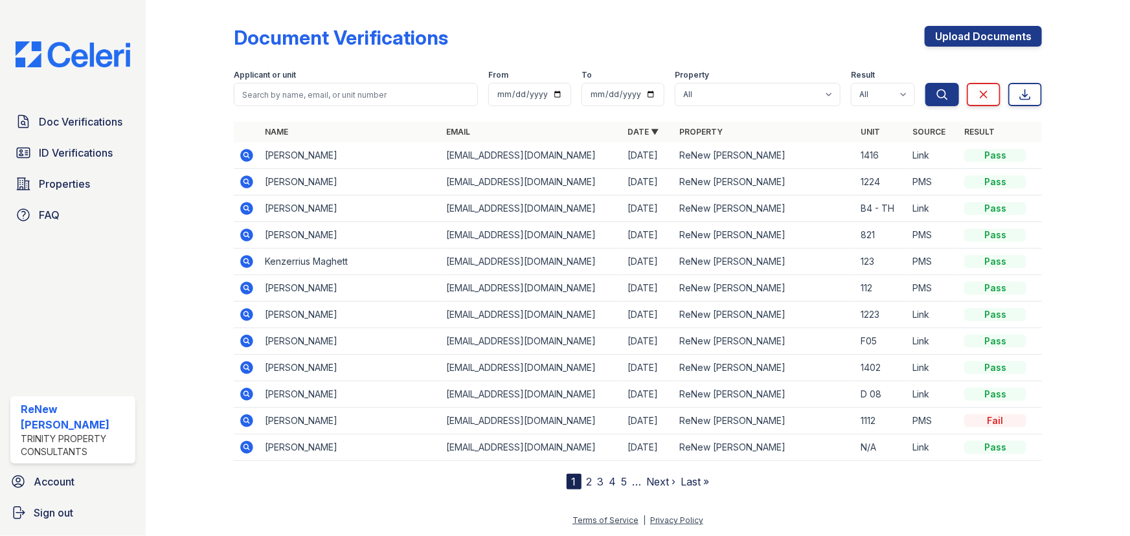
click at [88, 168] on div "Doc Verifications ID Verifications Properties FAQ" at bounding box center [72, 168] width 135 height 119
click at [91, 162] on link "ID Verifications" at bounding box center [72, 153] width 125 height 26
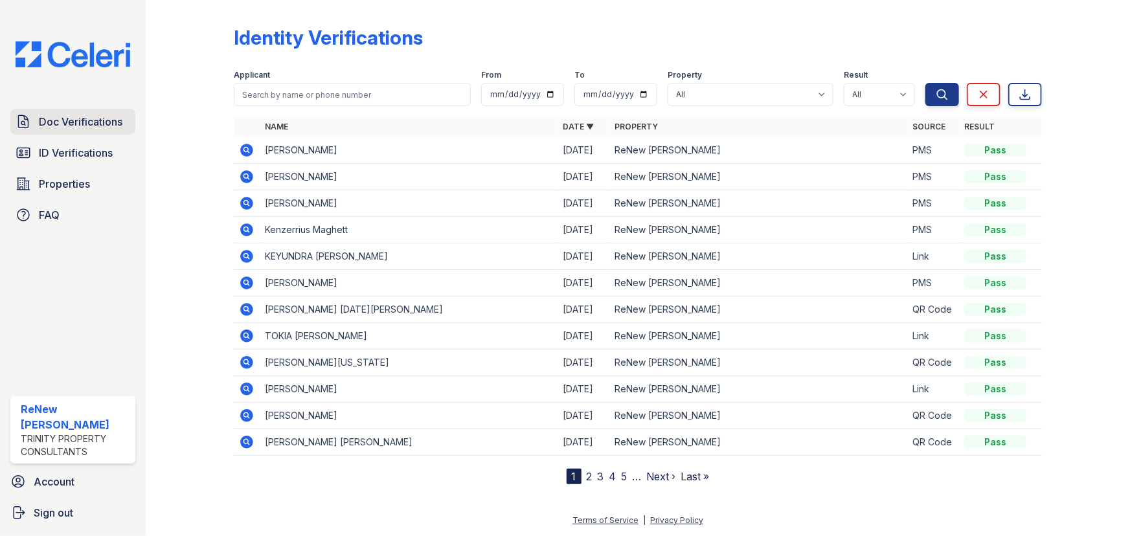
click at [108, 130] on link "Doc Verifications" at bounding box center [72, 122] width 125 height 26
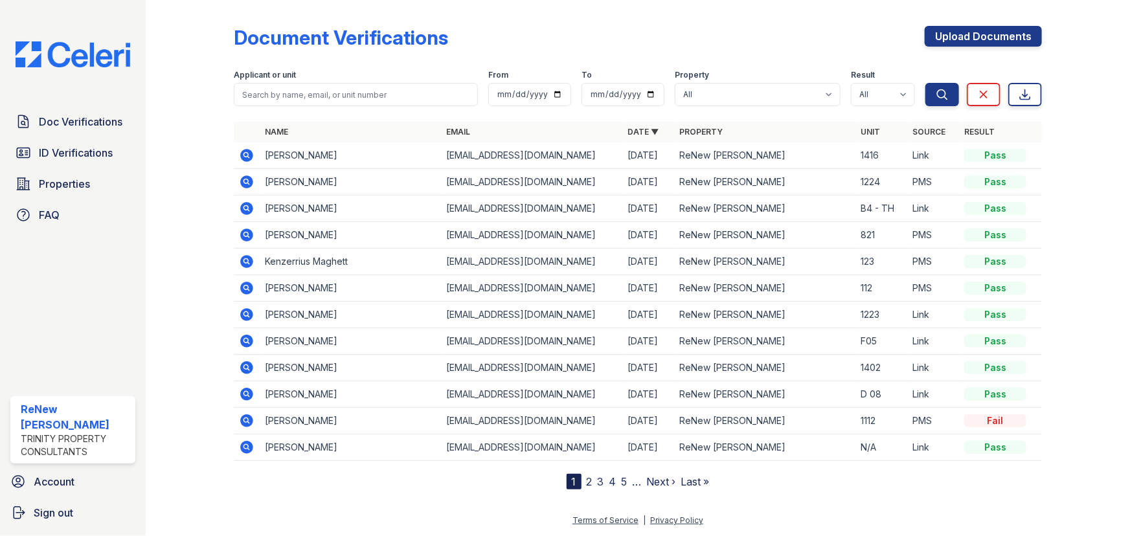
click at [89, 154] on span "ID Verifications" at bounding box center [76, 153] width 74 height 16
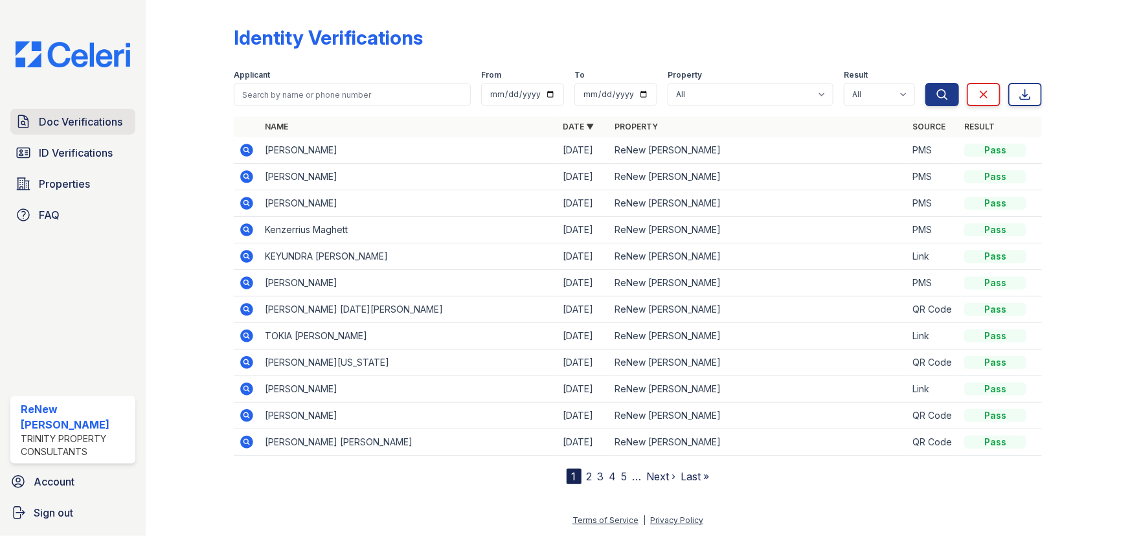
click at [110, 121] on span "Doc Verifications" at bounding box center [81, 122] width 84 height 16
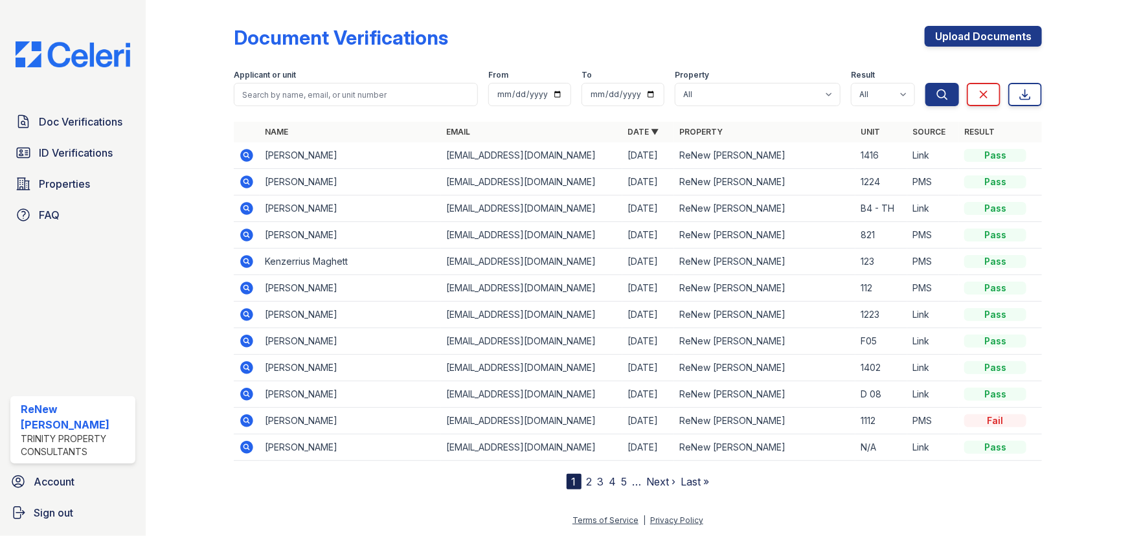
click at [104, 152] on span "ID Verifications" at bounding box center [76, 153] width 74 height 16
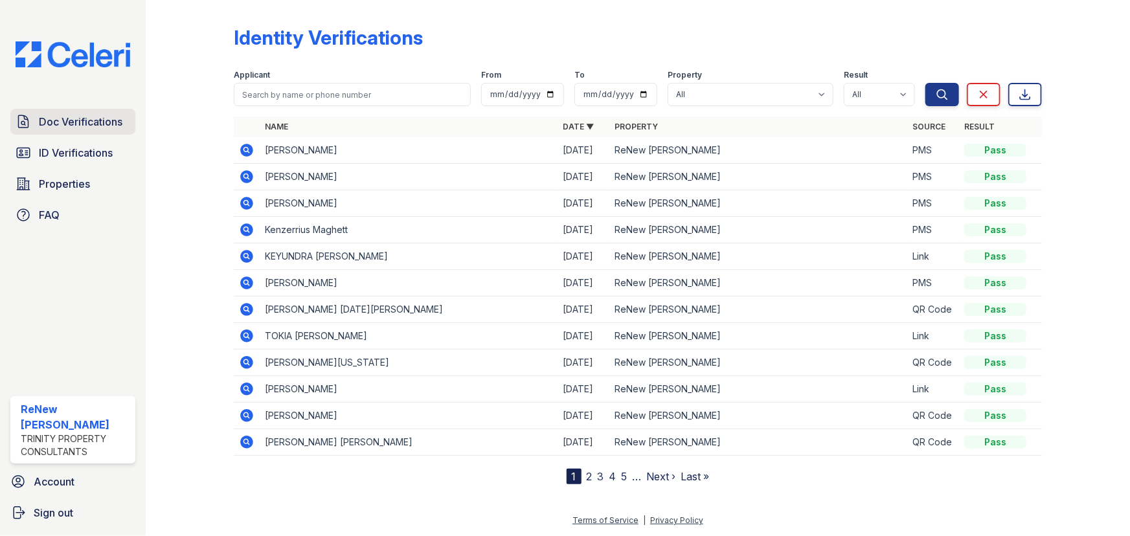
click at [102, 121] on span "Doc Verifications" at bounding box center [81, 122] width 84 height 16
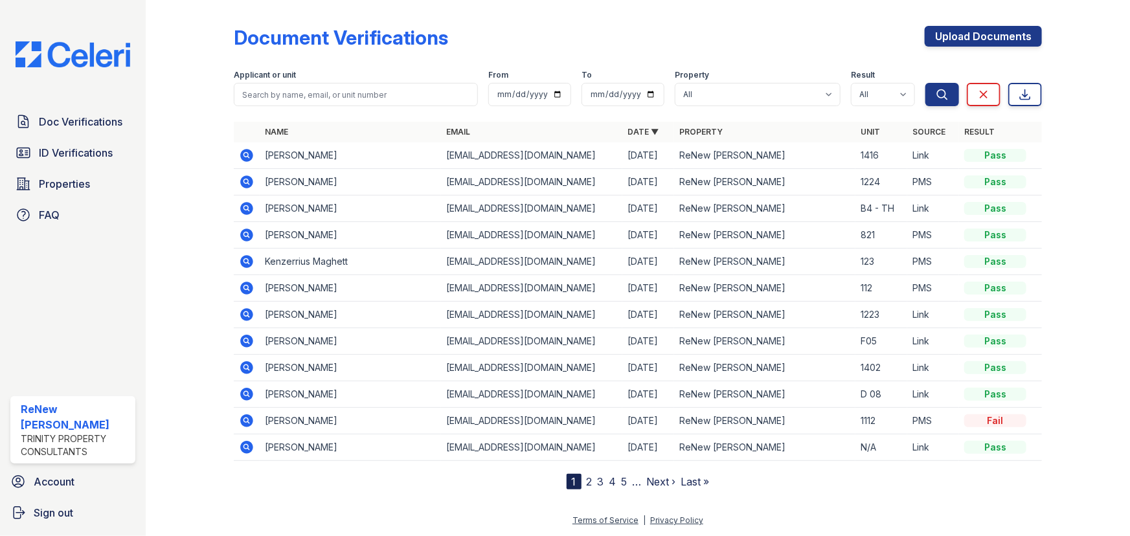
click at [100, 158] on span "ID Verifications" at bounding box center [76, 153] width 74 height 16
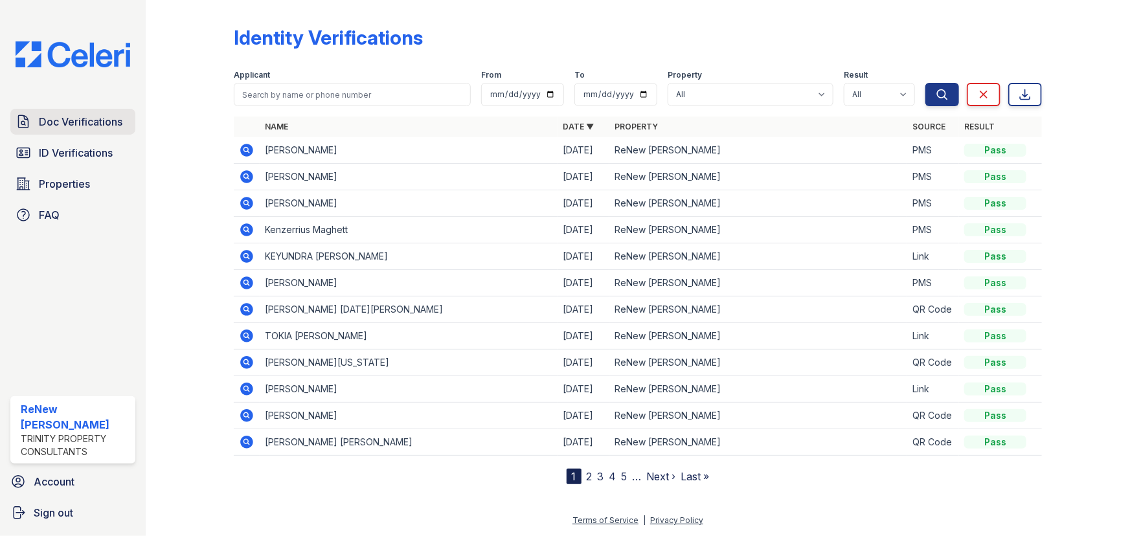
click at [120, 120] on span "Doc Verifications" at bounding box center [81, 122] width 84 height 16
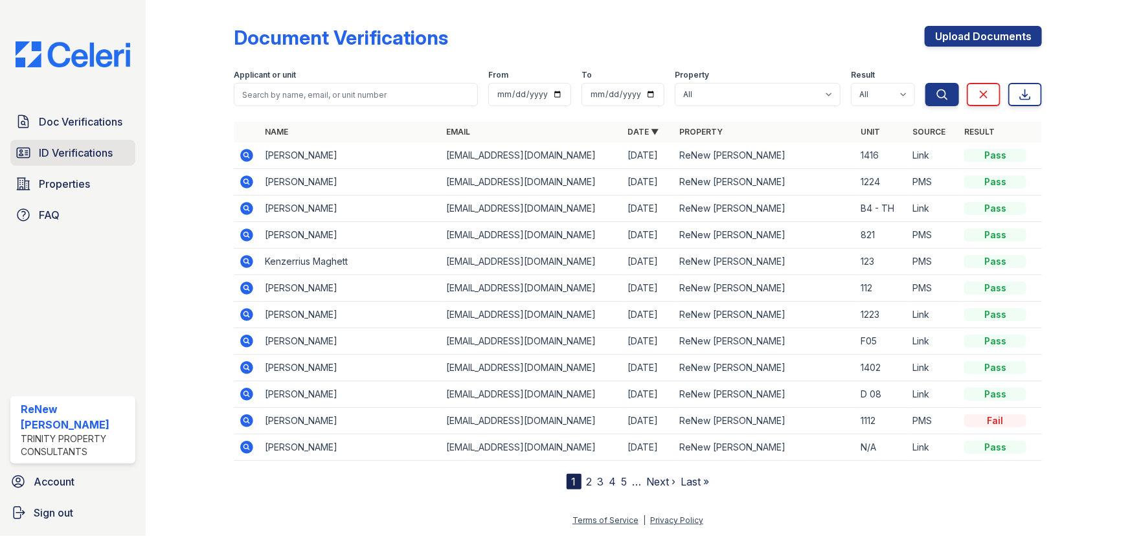
click at [106, 152] on span "ID Verifications" at bounding box center [76, 153] width 74 height 16
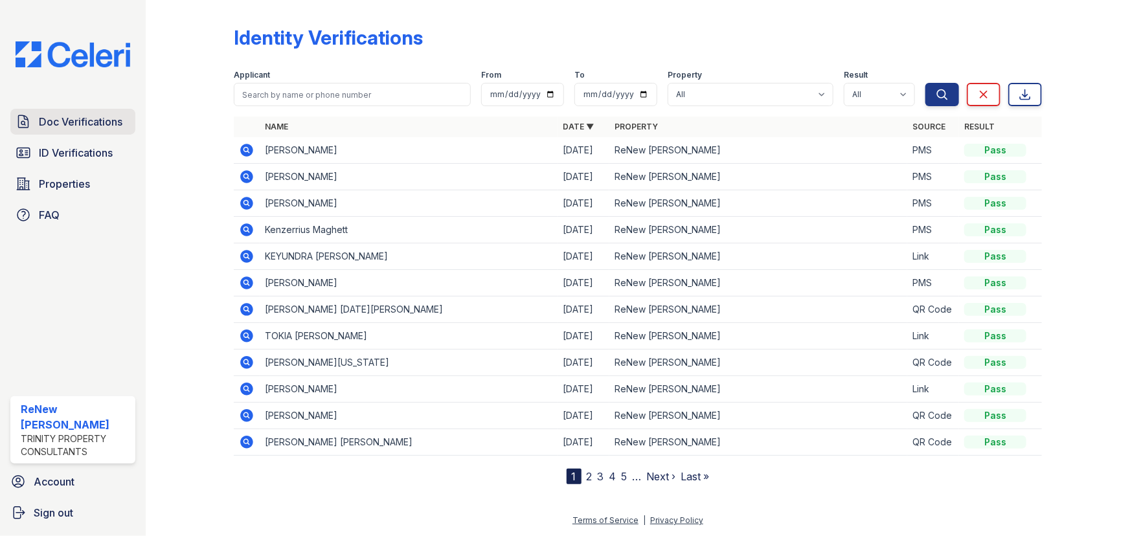
click at [111, 126] on span "Doc Verifications" at bounding box center [81, 122] width 84 height 16
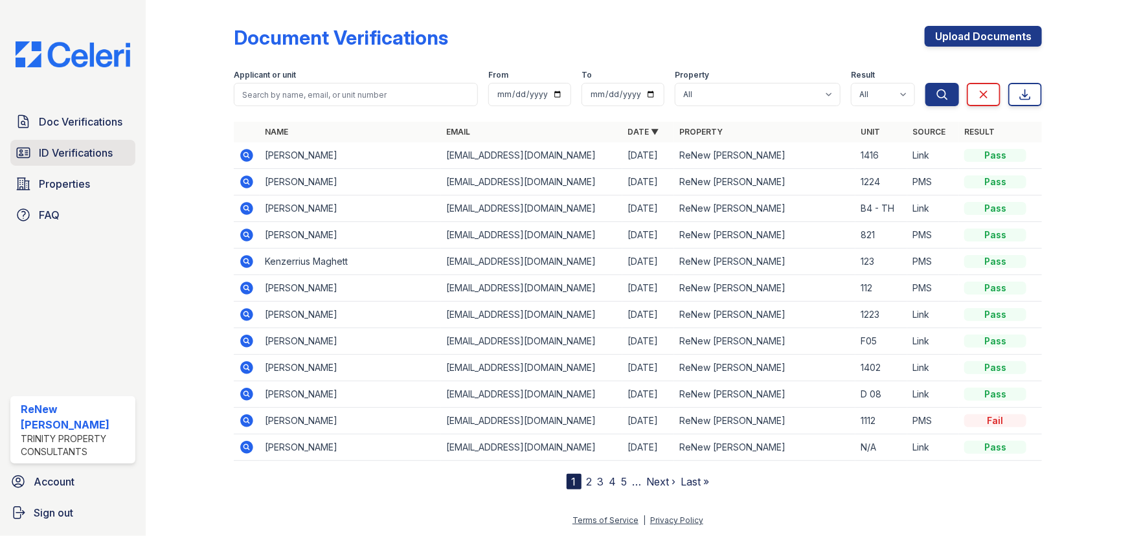
click at [109, 152] on span "ID Verifications" at bounding box center [76, 153] width 74 height 16
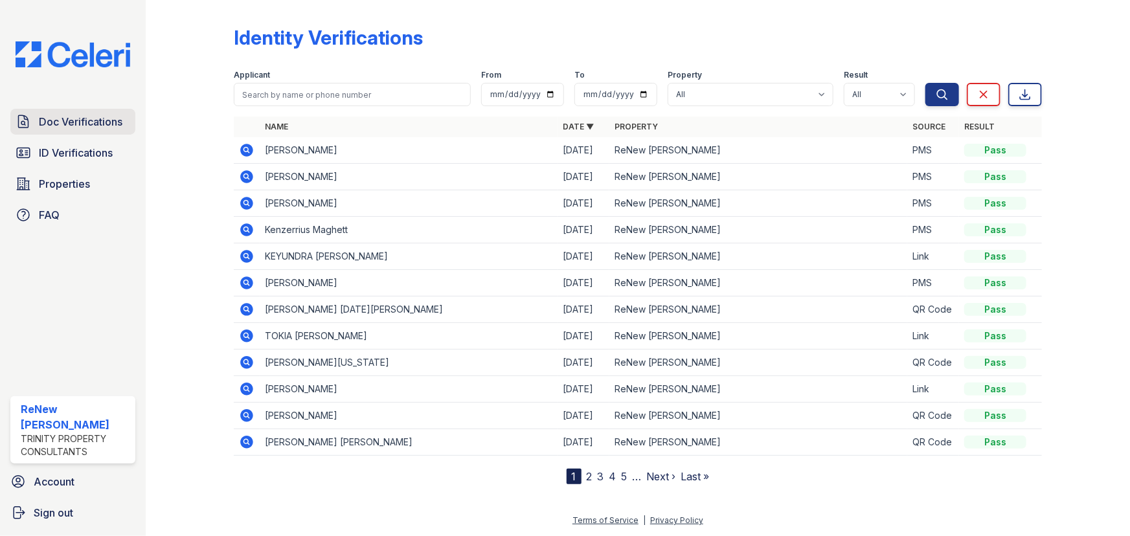
click at [109, 126] on span "Doc Verifications" at bounding box center [81, 122] width 84 height 16
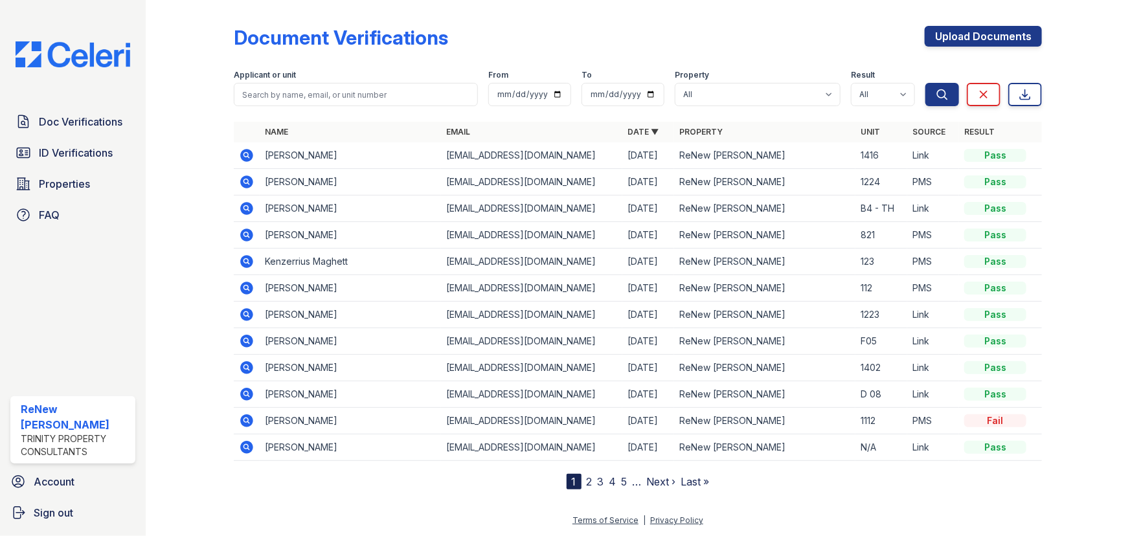
click at [250, 311] on icon at bounding box center [246, 314] width 13 height 13
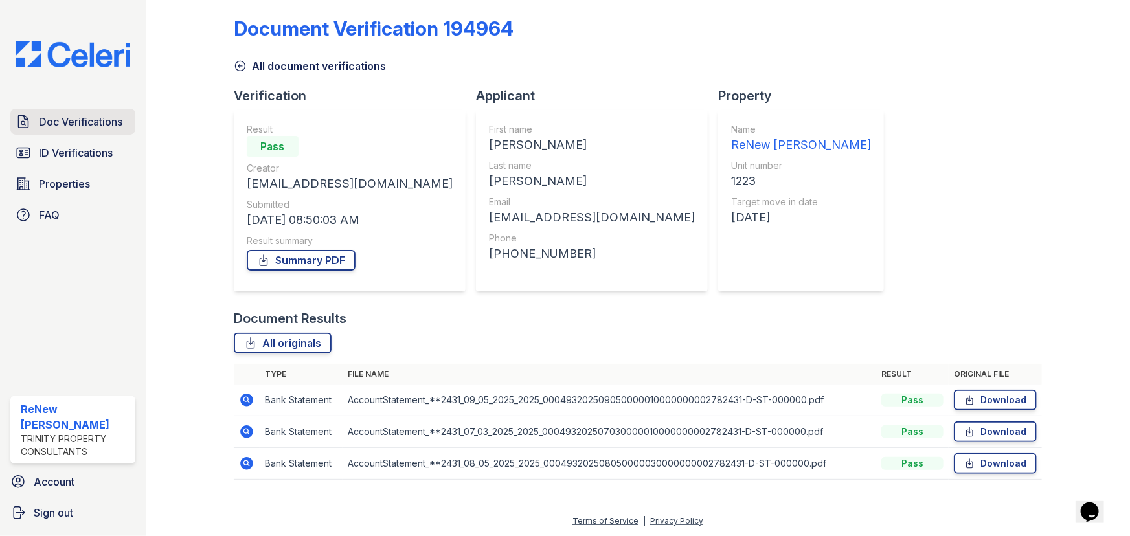
click at [75, 114] on span "Doc Verifications" at bounding box center [81, 122] width 84 height 16
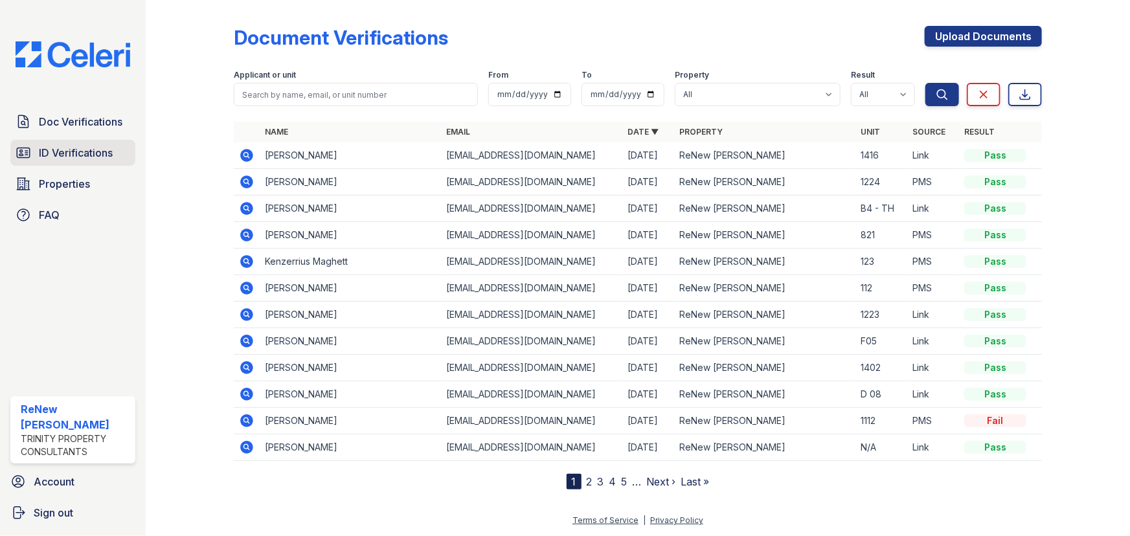
click at [95, 146] on span "ID Verifications" at bounding box center [76, 153] width 74 height 16
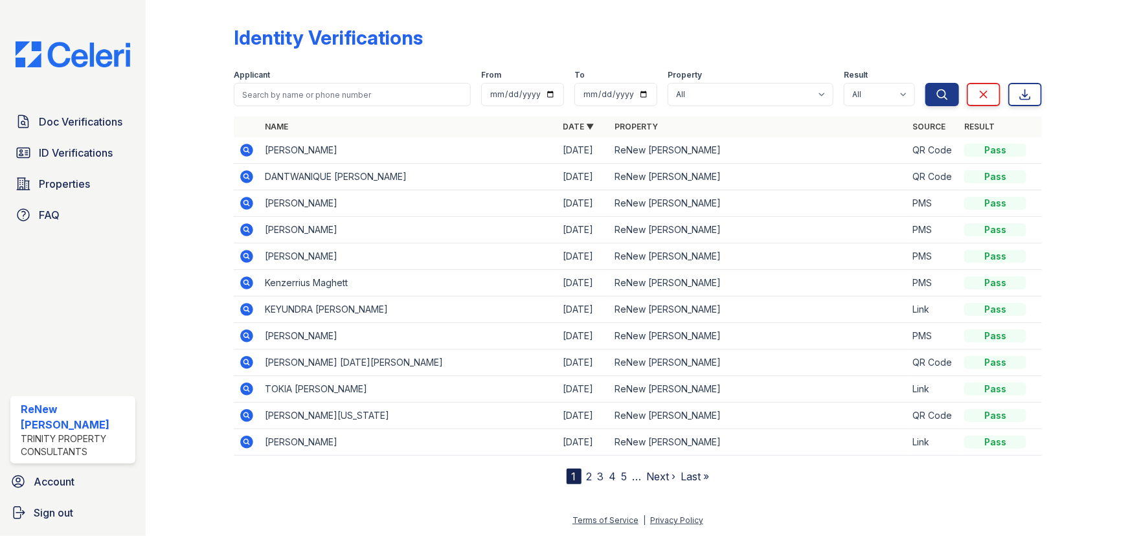
click at [251, 178] on icon at bounding box center [246, 176] width 13 height 13
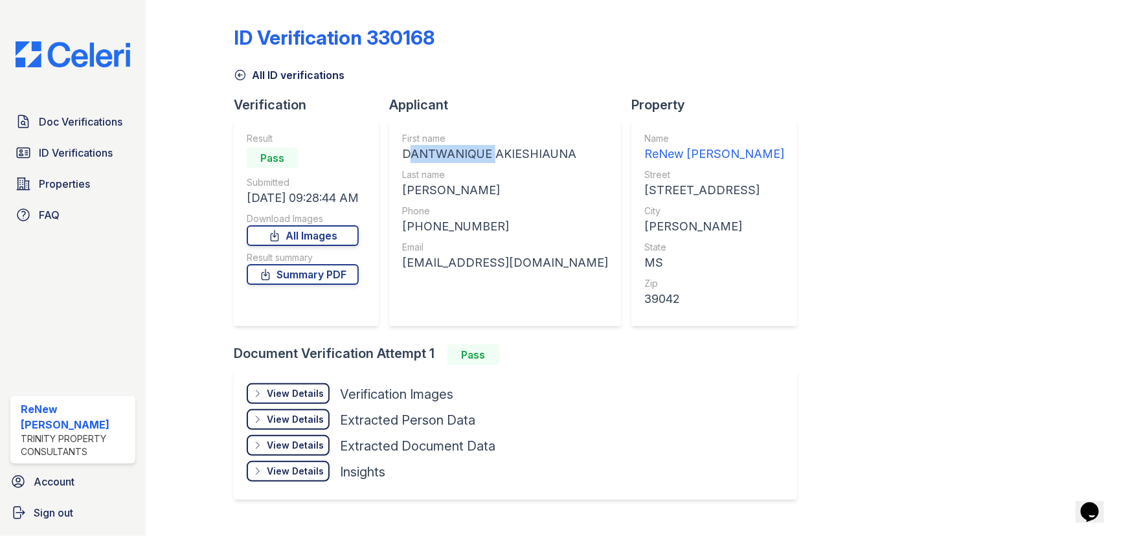
drag, startPoint x: 408, startPoint y: 155, endPoint x: 493, endPoint y: 151, distance: 84.9
click at [493, 151] on div "DANTWANIQUE AKIESHIAUNA" at bounding box center [505, 154] width 206 height 18
copy div "DANTWANIQUE"
click at [494, 159] on div "DANTWANIQUE AKIESHIAUNA" at bounding box center [505, 154] width 206 height 18
click at [500, 155] on div "DANTWANIQUE AKIESHIAUNA" at bounding box center [505, 154] width 206 height 18
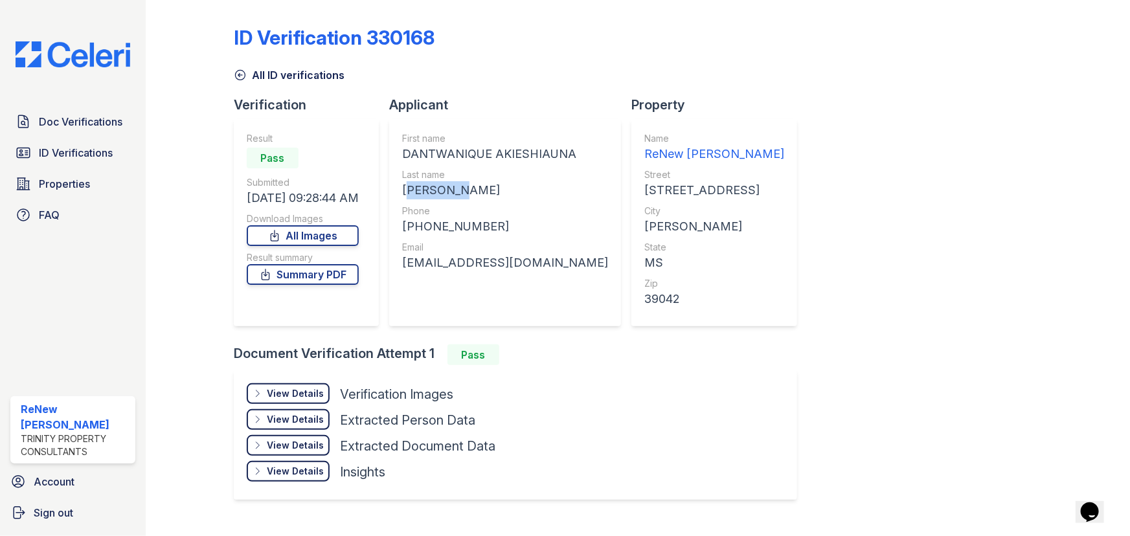
drag, startPoint x: 411, startPoint y: 192, endPoint x: 472, endPoint y: 192, distance: 61.5
click at [472, 192] on div "[PERSON_NAME]" at bounding box center [505, 190] width 206 height 18
copy div "[PERSON_NAME]"
click at [359, 152] on div "Pass" at bounding box center [303, 158] width 112 height 26
click at [417, 229] on div "[PHONE_NUMBER]" at bounding box center [505, 227] width 206 height 18
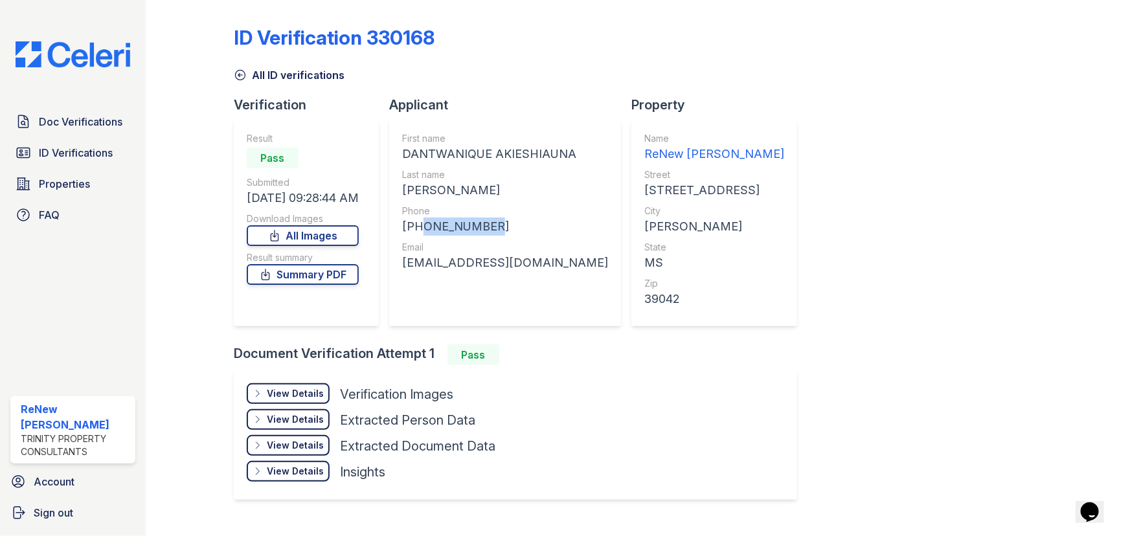
drag, startPoint x: 420, startPoint y: 226, endPoint x: 501, endPoint y: 226, distance: 80.9
click at [501, 226] on div "[PHONE_NUMBER]" at bounding box center [505, 227] width 206 height 18
copy div "6012142944"
click at [464, 291] on div "First name DANTWANIQUE AKIESHIAUNA Last name [PERSON_NAME] Phone [PHONE_NUMBER]…" at bounding box center [505, 222] width 206 height 181
drag, startPoint x: 409, startPoint y: 265, endPoint x: 595, endPoint y: 264, distance: 185.9
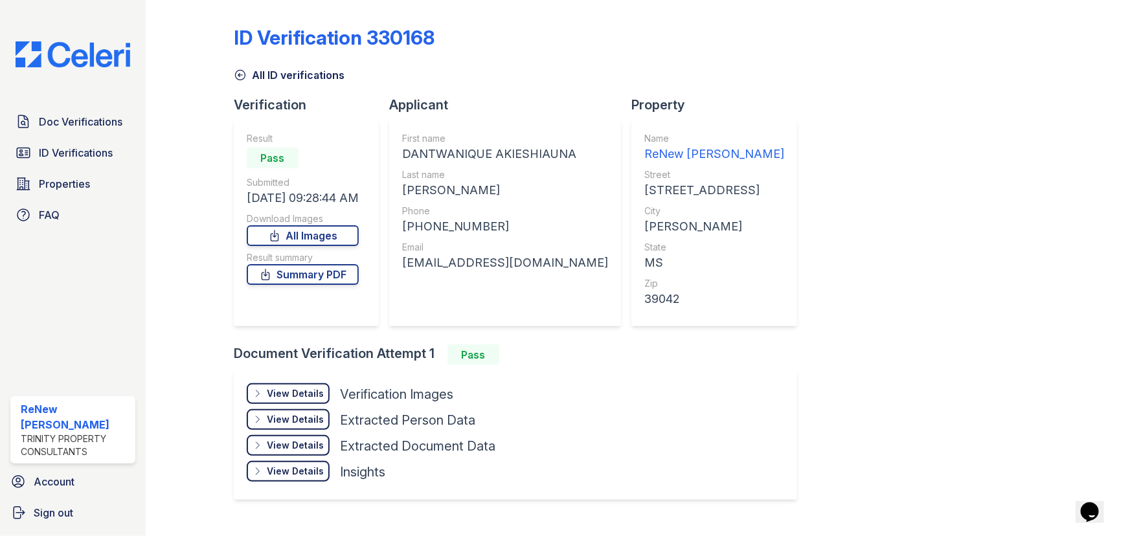
click at [595, 264] on div "[EMAIL_ADDRESS][DOMAIN_NAME]" at bounding box center [505, 263] width 206 height 18
copy div "[EMAIL_ADDRESS][DOMAIN_NAME]"
click at [494, 218] on div "+16012142944" at bounding box center [505, 227] width 206 height 18
click at [497, 153] on div "DANTWANIQUE AKIESHIAUNA" at bounding box center [505, 154] width 206 height 18
drag, startPoint x: 514, startPoint y: 153, endPoint x: 572, endPoint y: 155, distance: 57.7
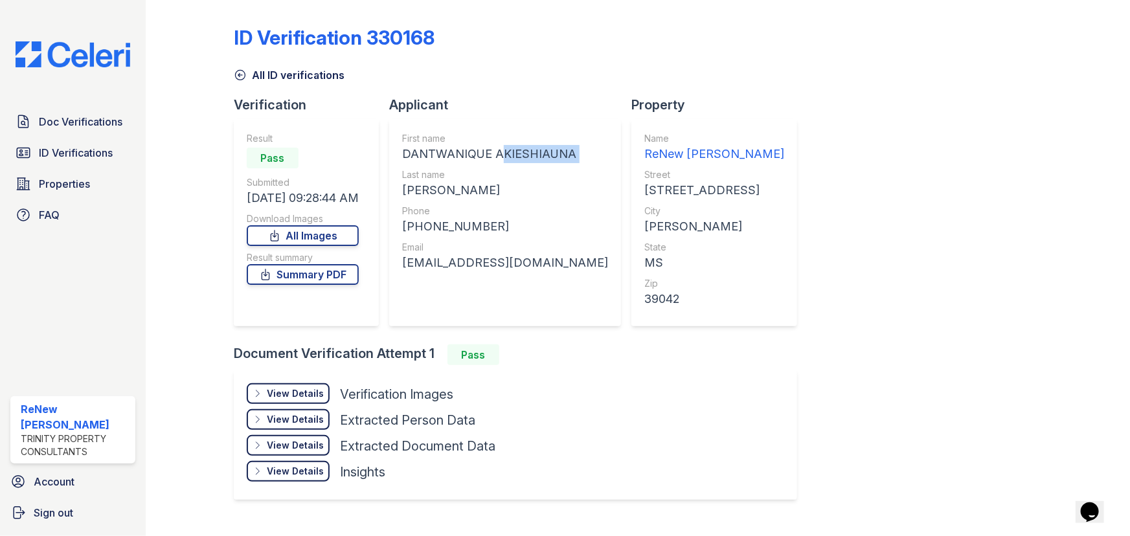
click at [572, 155] on div "DANTWANIQUE AKIESHIAUNA" at bounding box center [505, 154] width 206 height 18
click at [556, 162] on div "DANTWANIQUE AKIESHIAUNA" at bounding box center [505, 154] width 206 height 18
click at [58, 185] on span "Properties" at bounding box center [64, 184] width 51 height 16
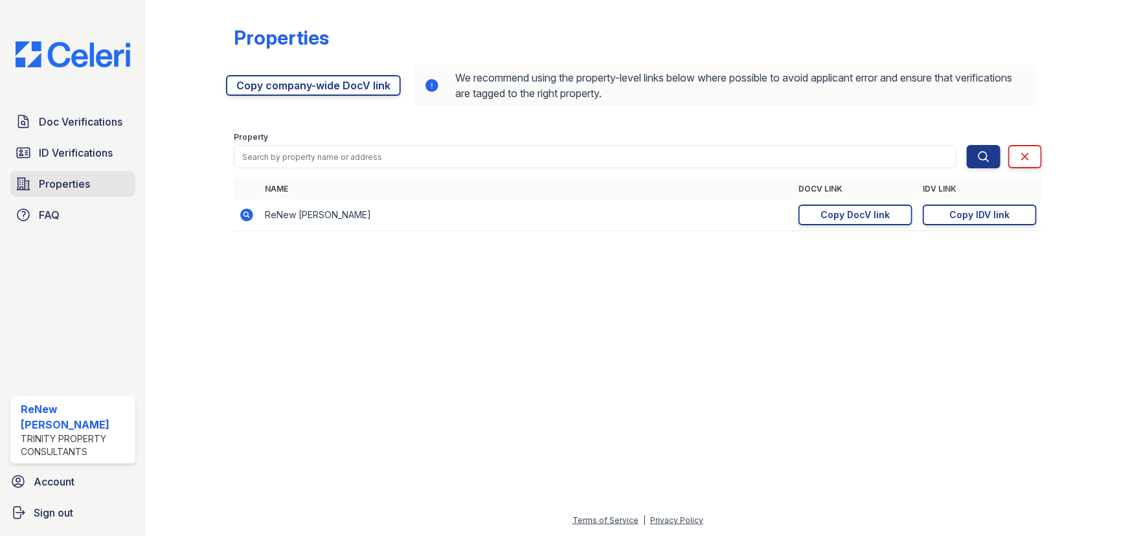
click at [54, 184] on span "Properties" at bounding box center [64, 184] width 51 height 16
click at [80, 153] on span "ID Verifications" at bounding box center [76, 153] width 74 height 16
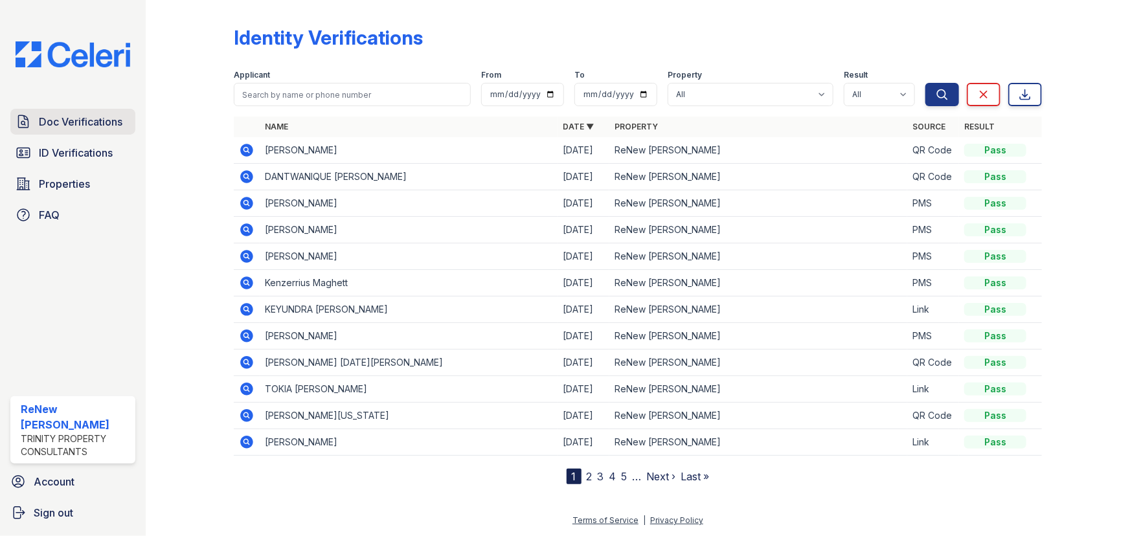
click at [86, 116] on span "Doc Verifications" at bounding box center [81, 122] width 84 height 16
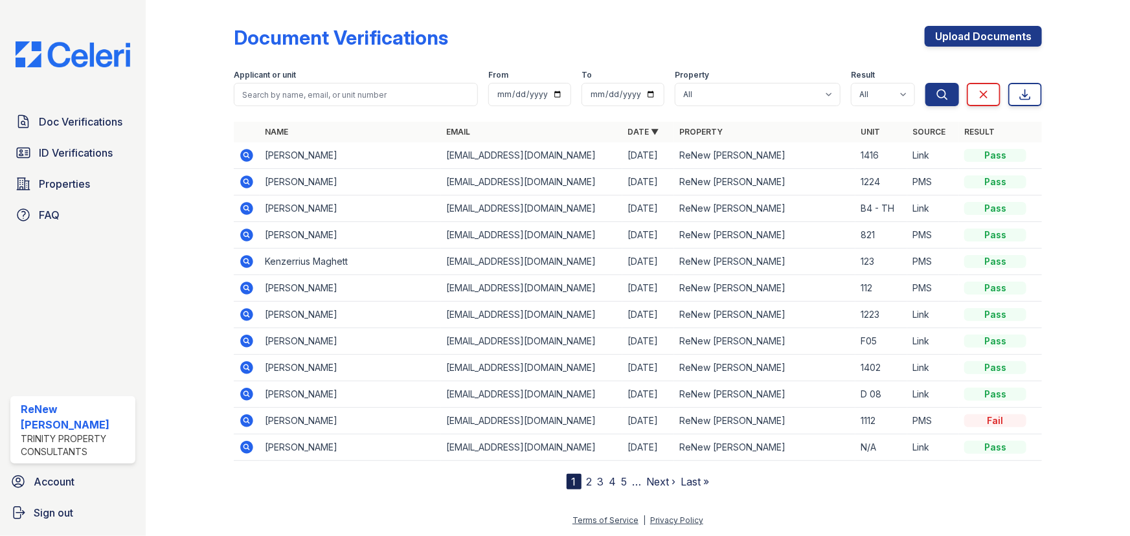
click at [587, 481] on link "2" at bounding box center [590, 481] width 6 height 13
click at [245, 446] on icon at bounding box center [245, 446] width 3 height 3
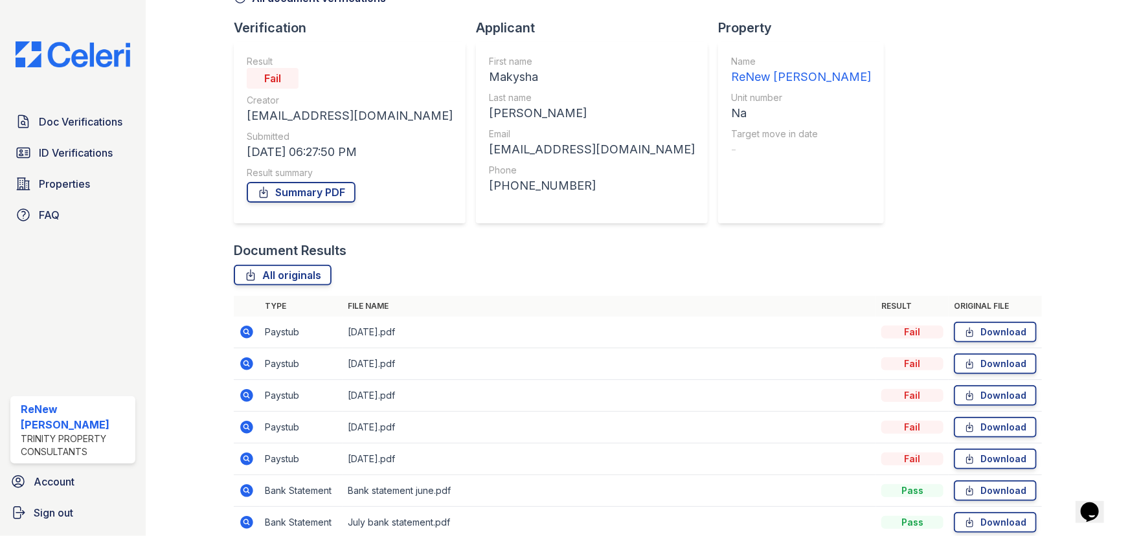
scroll to position [58, 0]
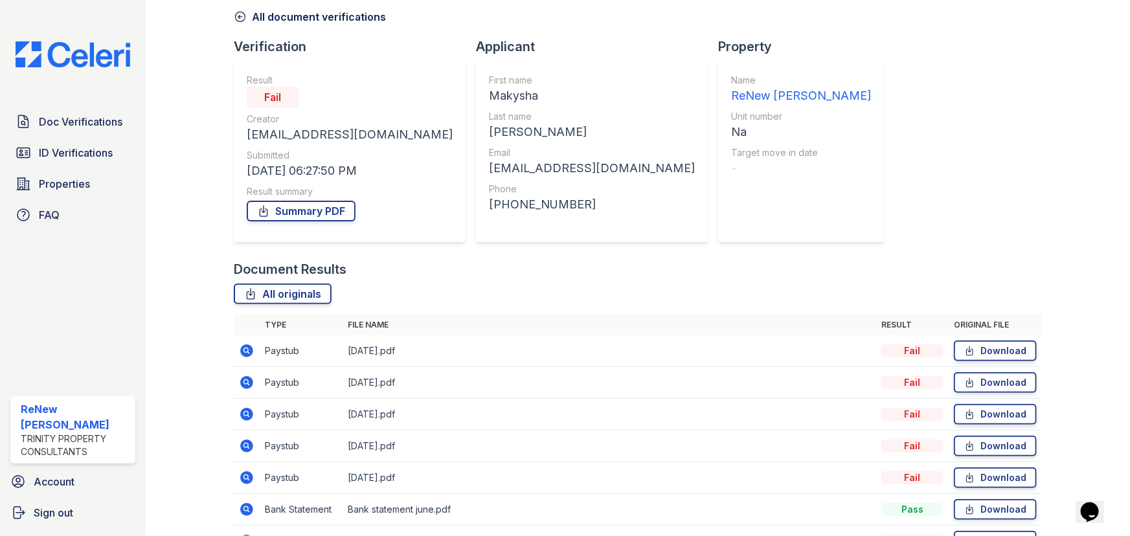
click at [246, 350] on icon at bounding box center [245, 349] width 3 height 3
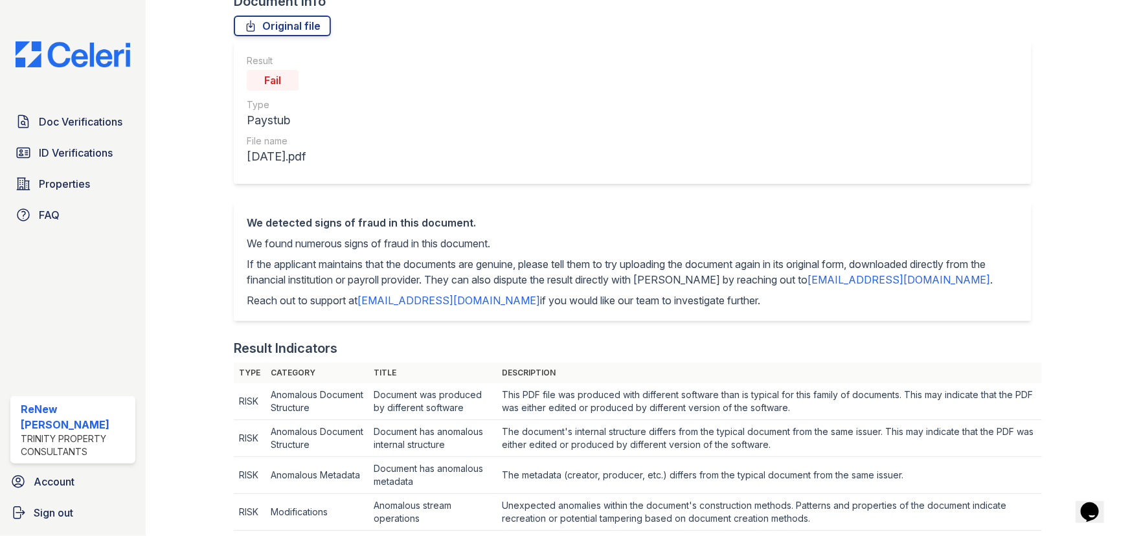
scroll to position [117, 0]
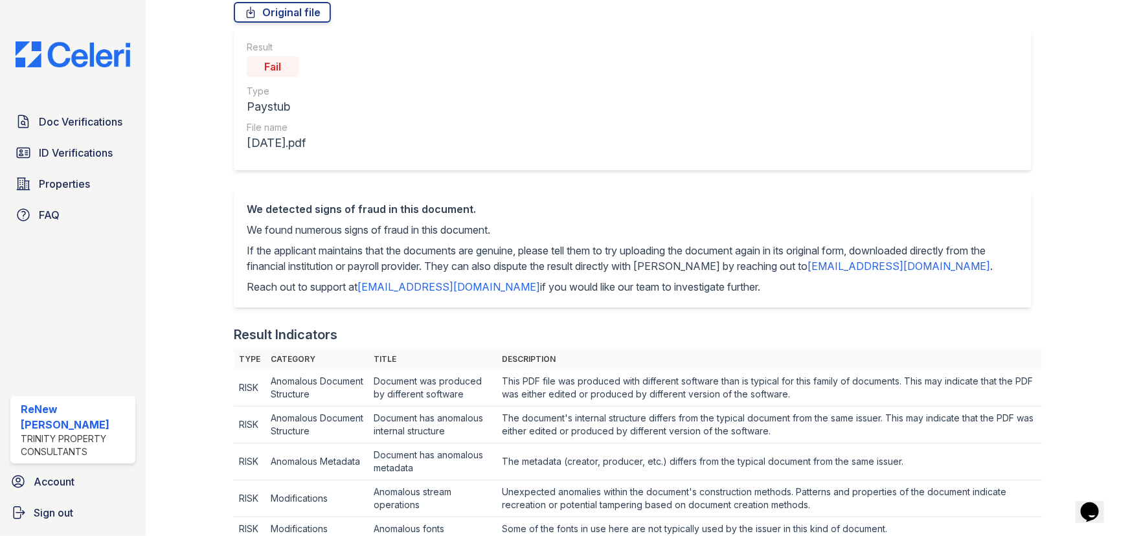
drag, startPoint x: 359, startPoint y: 288, endPoint x: 475, endPoint y: 284, distance: 116.7
click at [475, 284] on p "Reach out to support at [EMAIL_ADDRESS][DOMAIN_NAME] if you would like our team…" at bounding box center [633, 287] width 772 height 16
click at [72, 117] on span "Doc Verifications" at bounding box center [81, 122] width 84 height 16
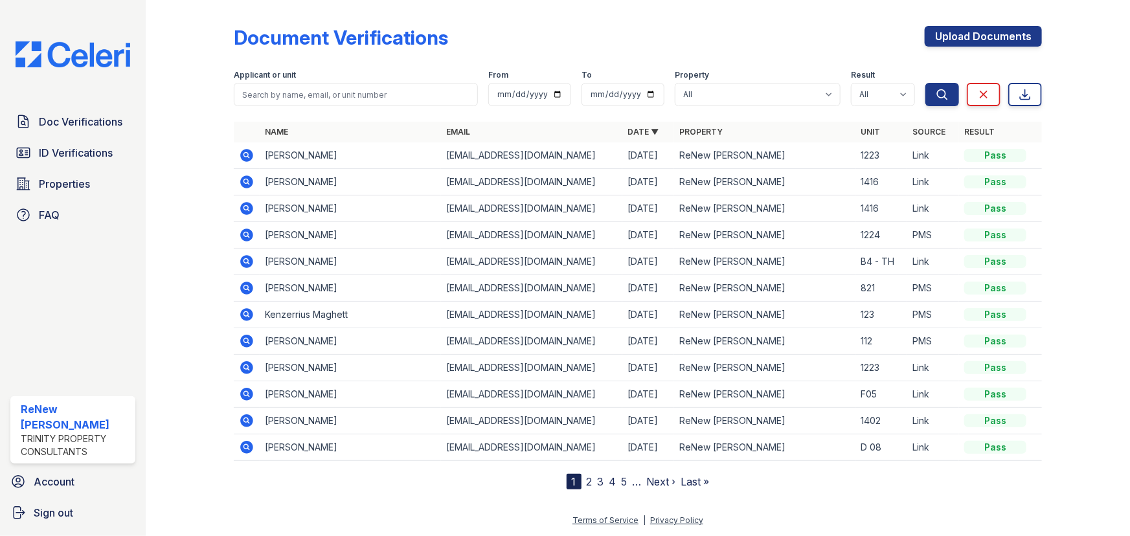
click at [245, 157] on icon at bounding box center [246, 155] width 13 height 13
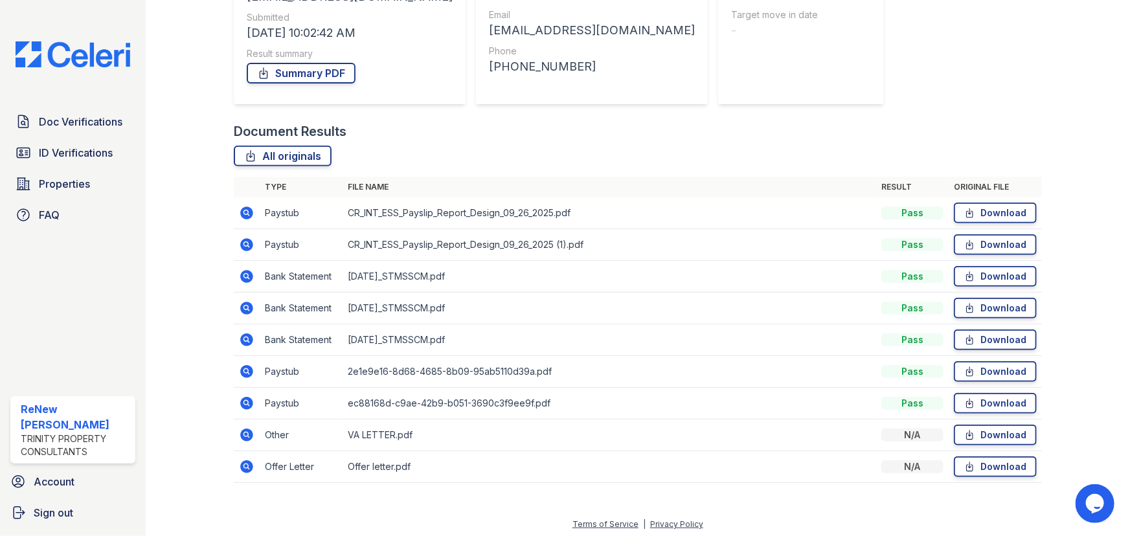
scroll to position [199, 0]
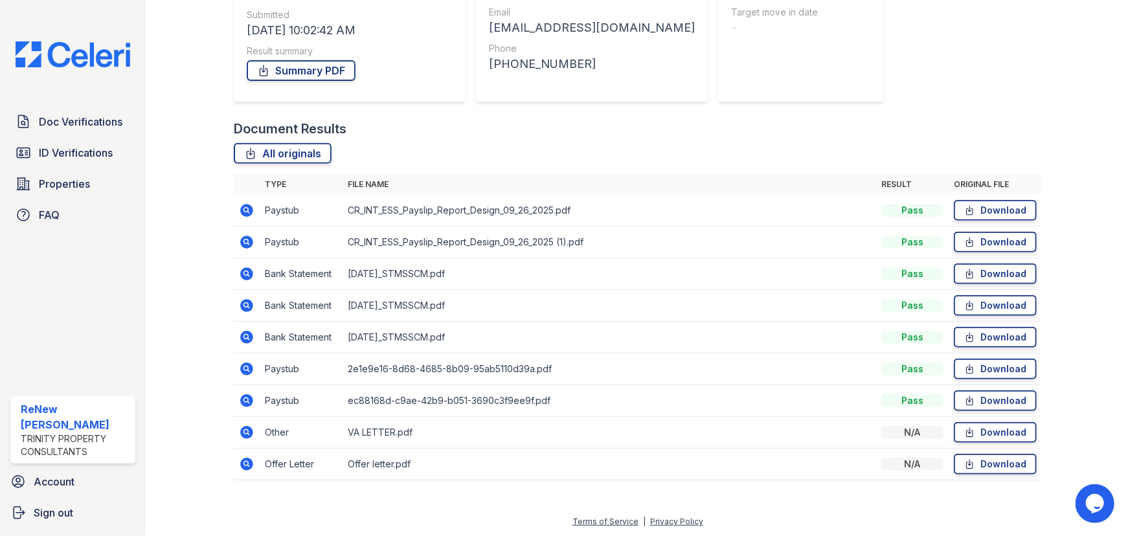
click at [245, 208] on icon at bounding box center [245, 209] width 3 height 3
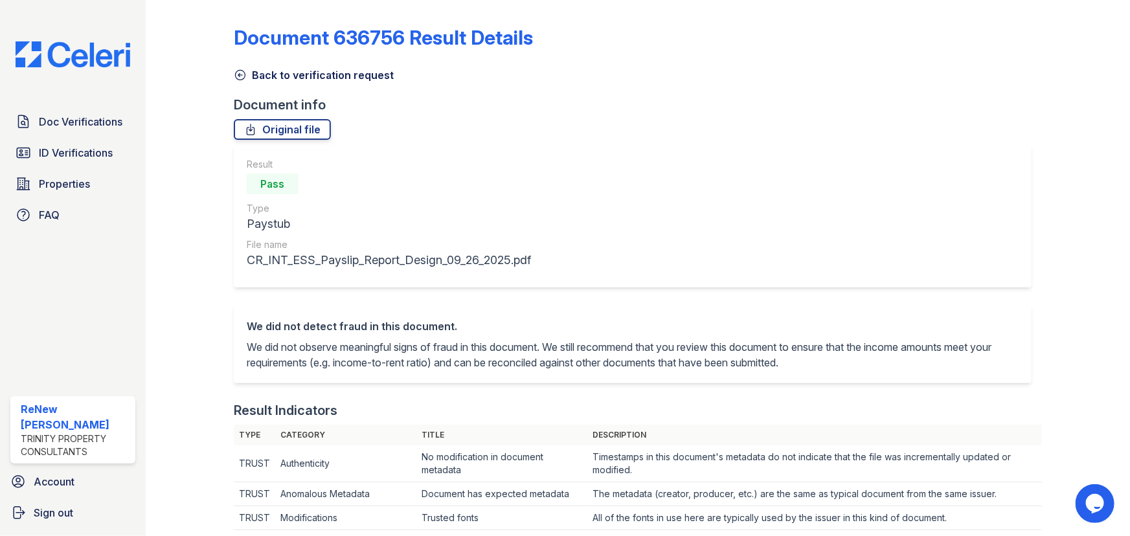
click at [239, 76] on icon at bounding box center [241, 76] width 10 height 10
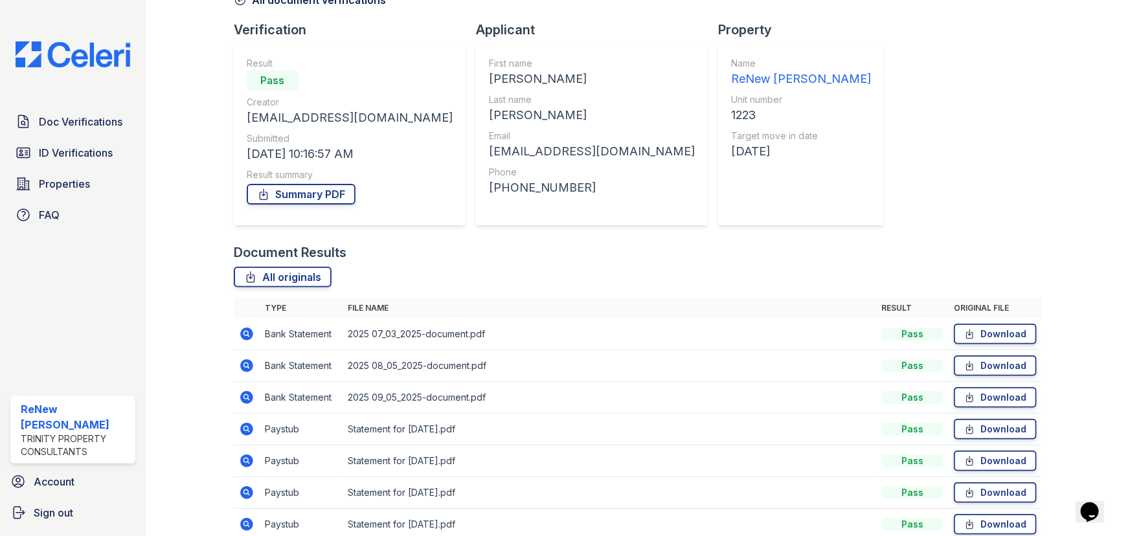
scroll to position [117, 0]
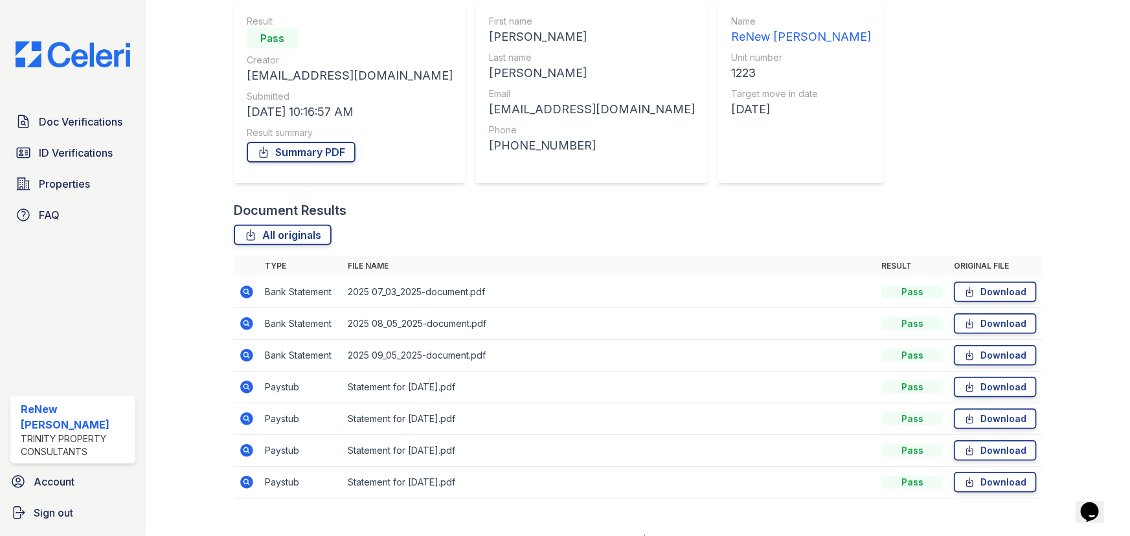
click at [247, 486] on icon at bounding box center [246, 482] width 13 height 13
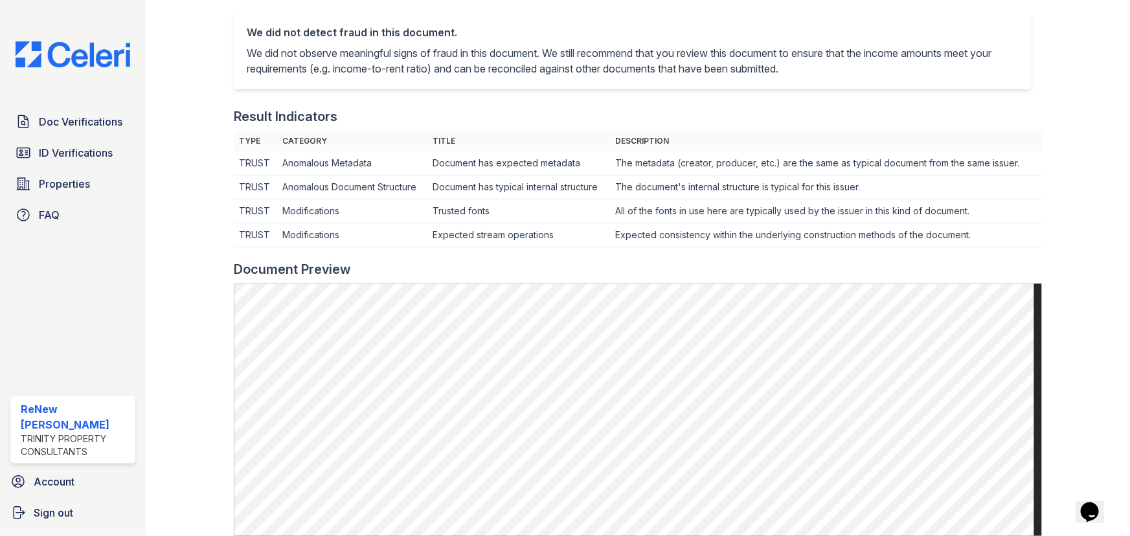
scroll to position [58, 0]
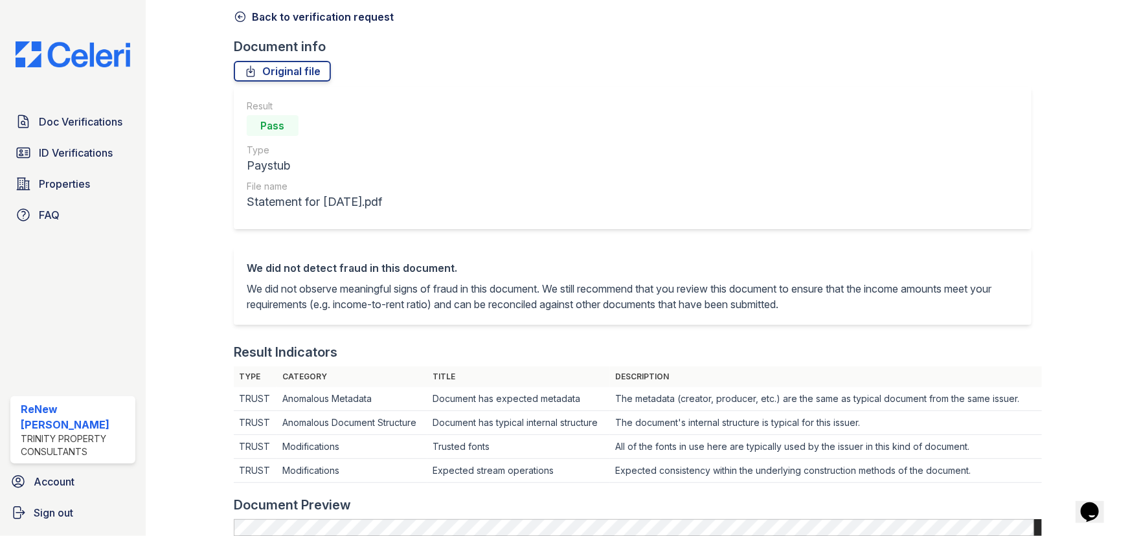
click at [239, 17] on icon at bounding box center [241, 17] width 10 height 10
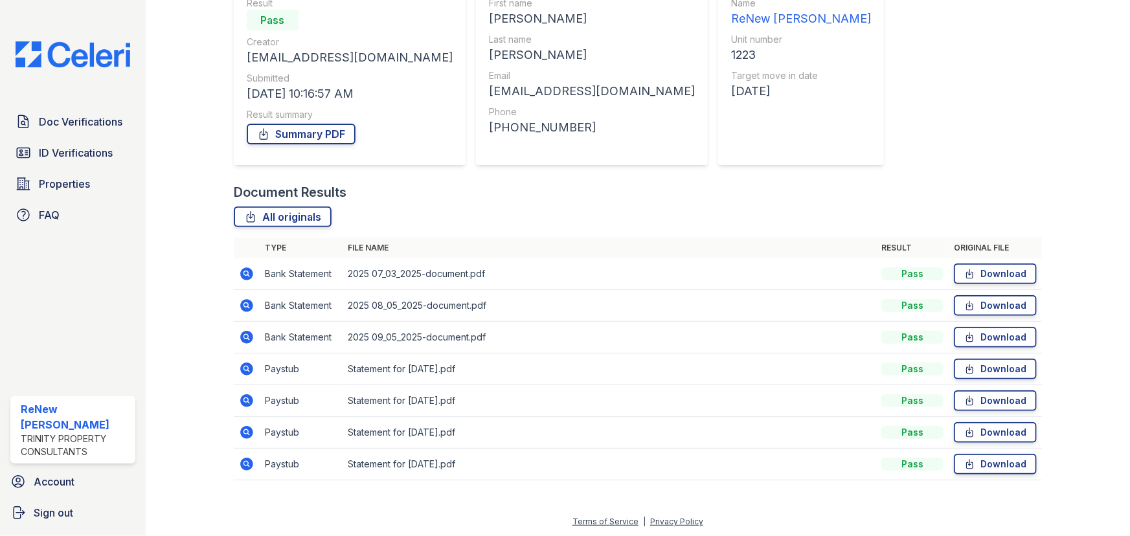
scroll to position [136, 0]
click at [243, 427] on icon at bounding box center [246, 431] width 13 height 13
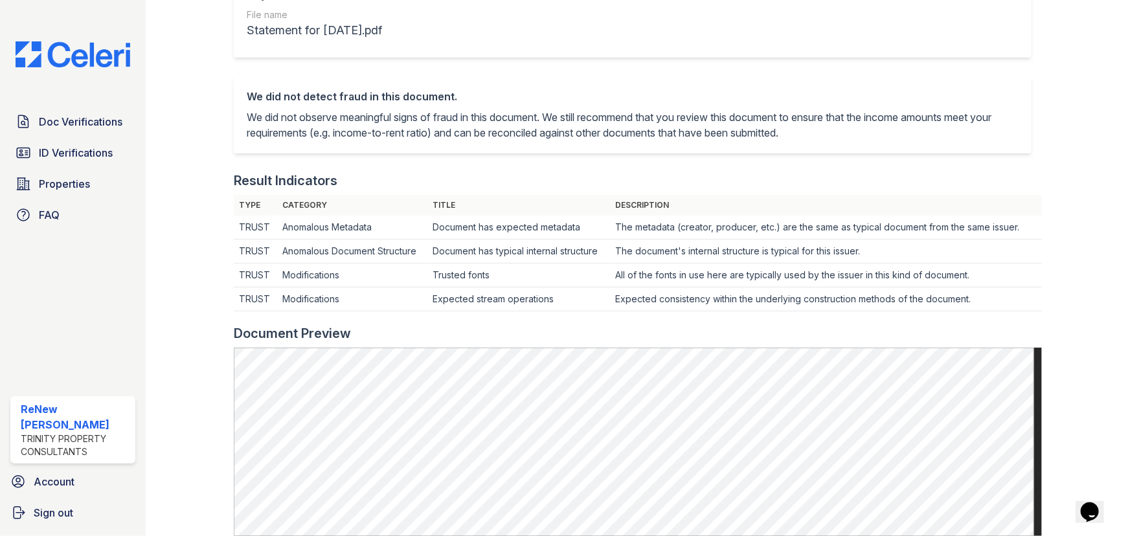
scroll to position [176, 0]
